Goal: Information Seeking & Learning: Learn about a topic

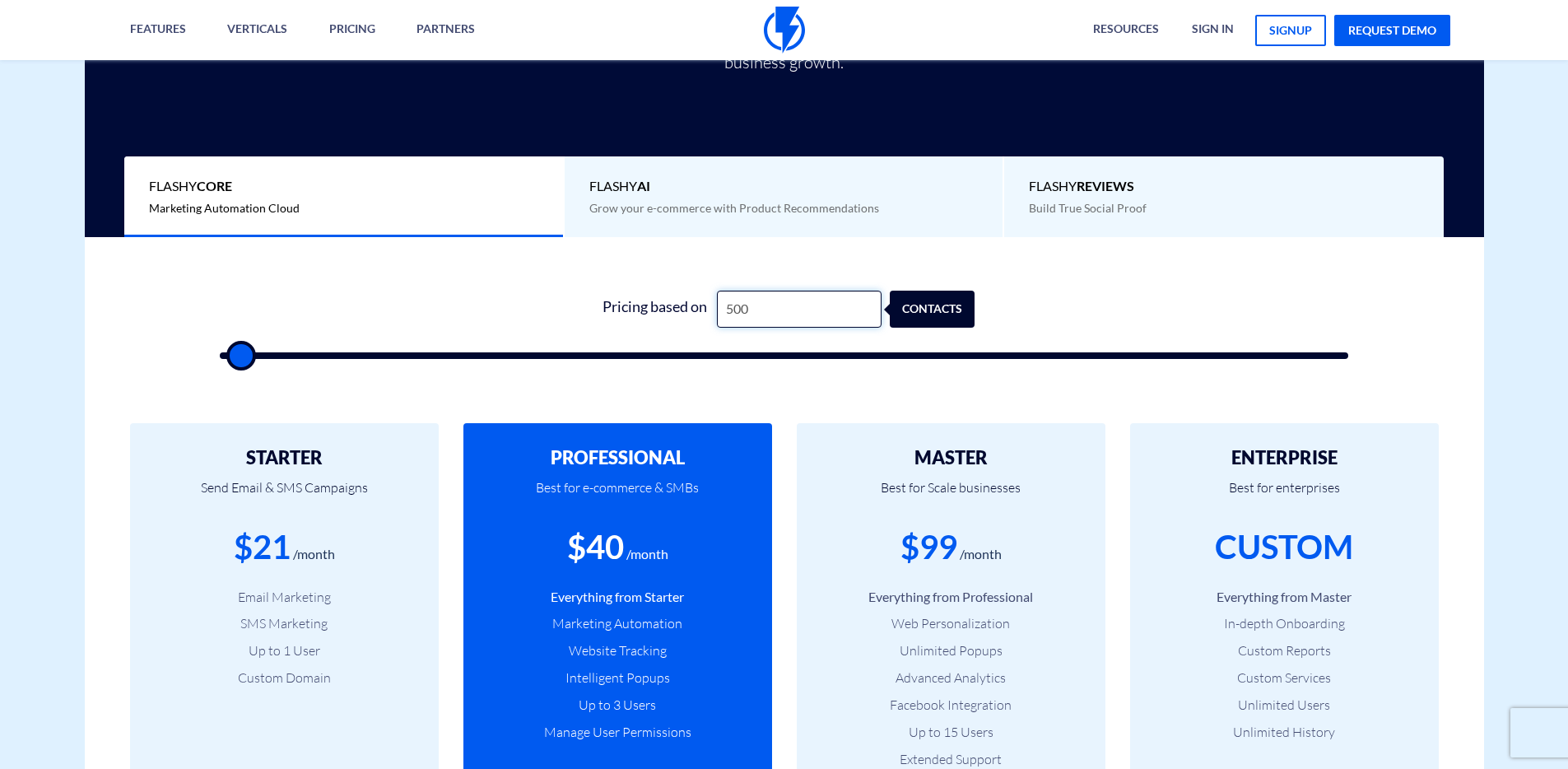
drag, startPoint x: 773, startPoint y: 306, endPoint x: 696, endPoint y: 306, distance: 77.0
click at [699, 306] on div "Pricing based on 500 contacts" at bounding box center [784, 309] width 382 height 37
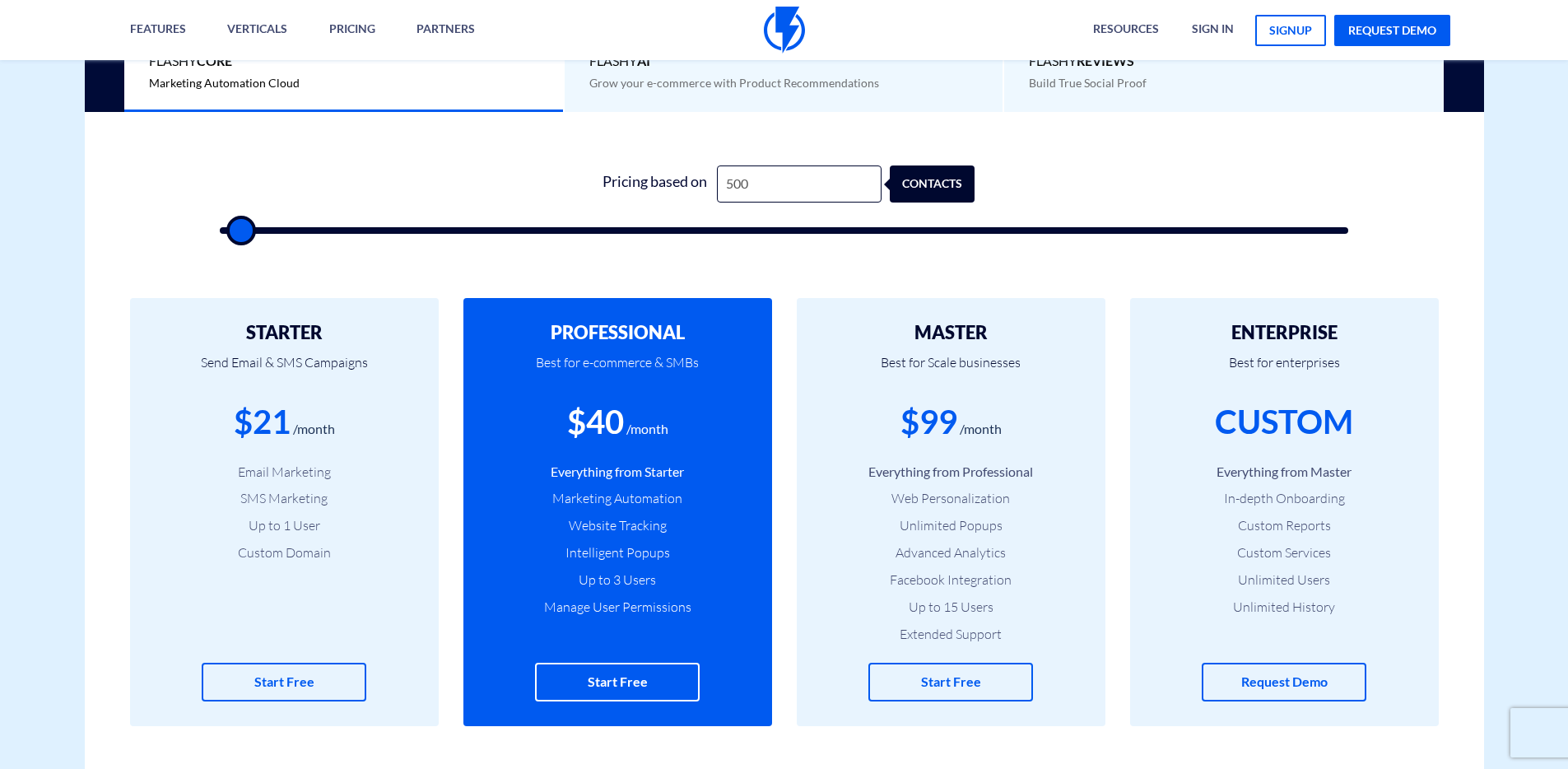
type input "1,000"
type input "1000"
type input "1,500"
type input "1500"
type input "2,000"
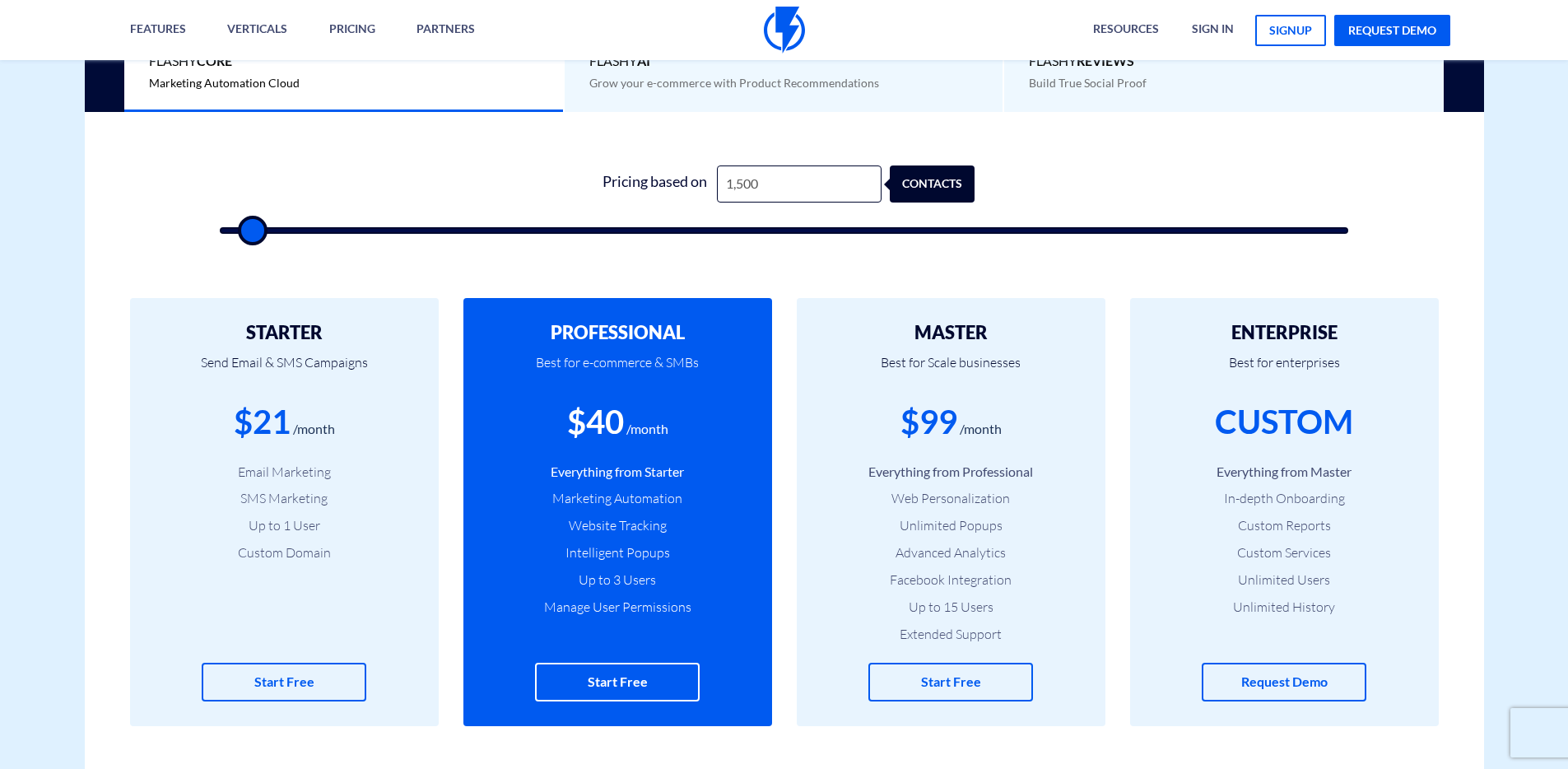
type input "2000"
type input "2,500"
type input "2500"
type input "3,000"
type input "3000"
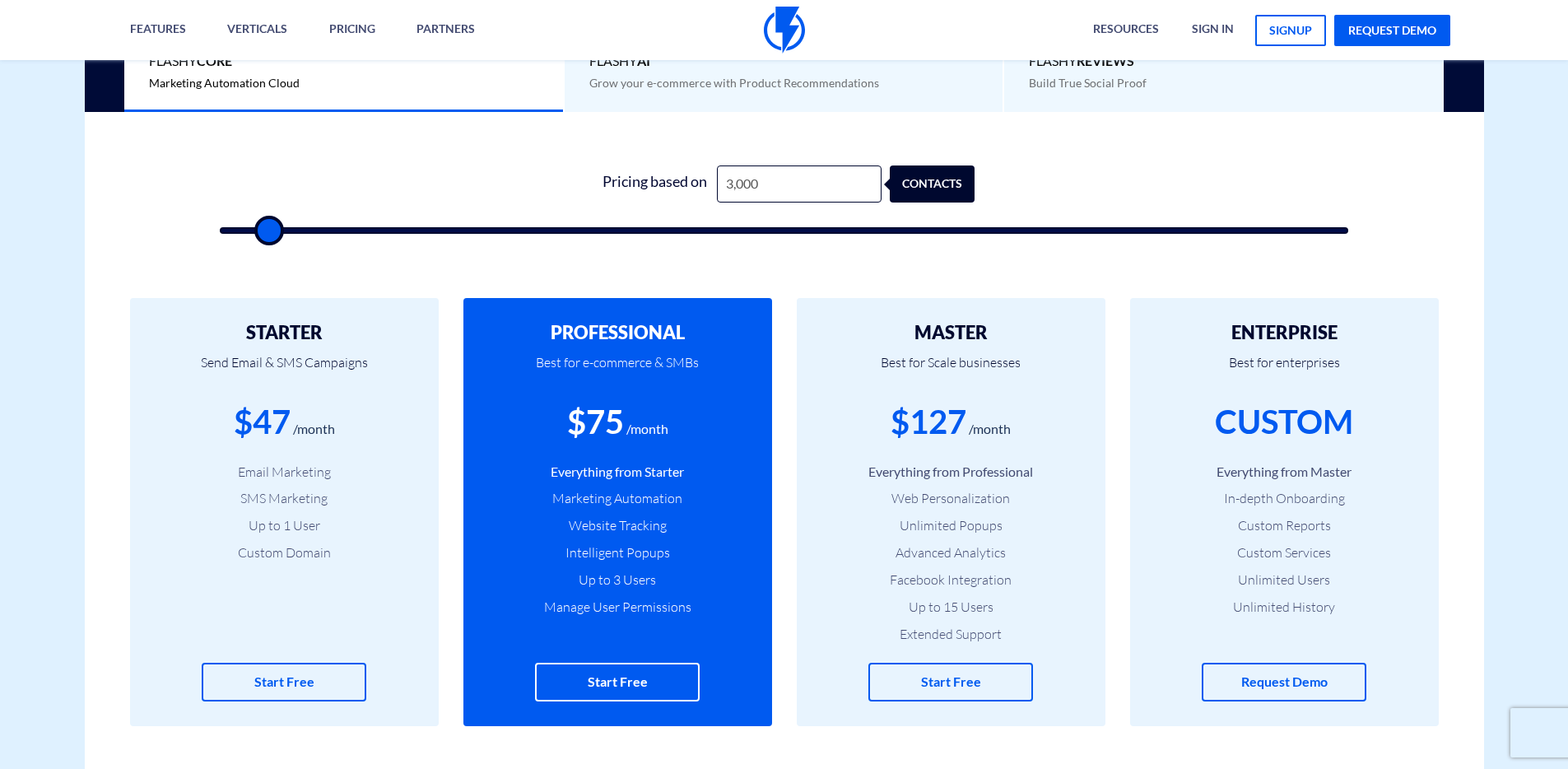
type input "3,500"
type input "3500"
type input "4,000"
type input "4000"
type input "4,500"
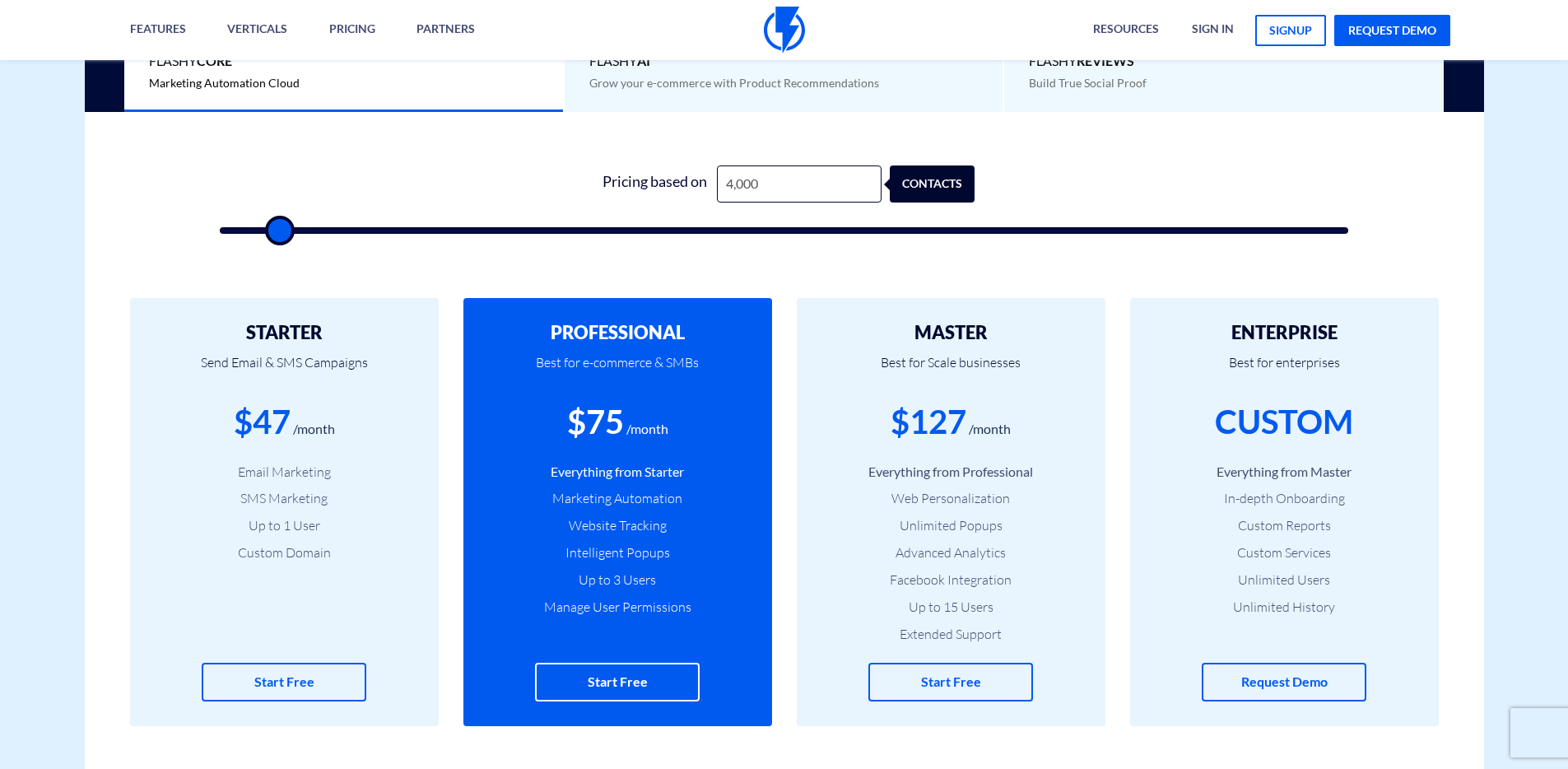
type input "4500"
type input "5,000"
type input "5000"
type input "5,500"
type input "5500"
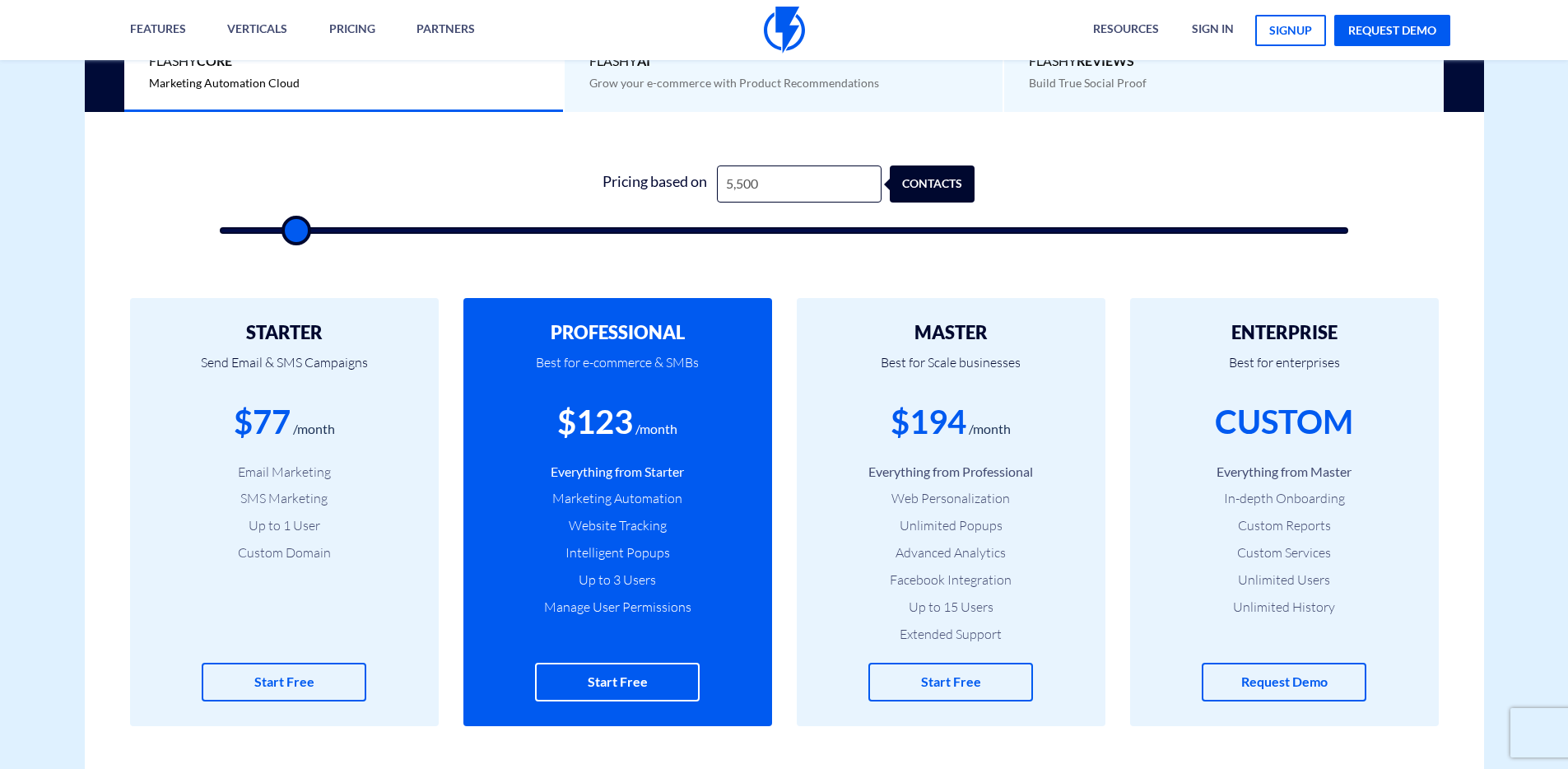
type input "6,000"
type input "6000"
type input "6,500"
type input "6500"
type input "7,000"
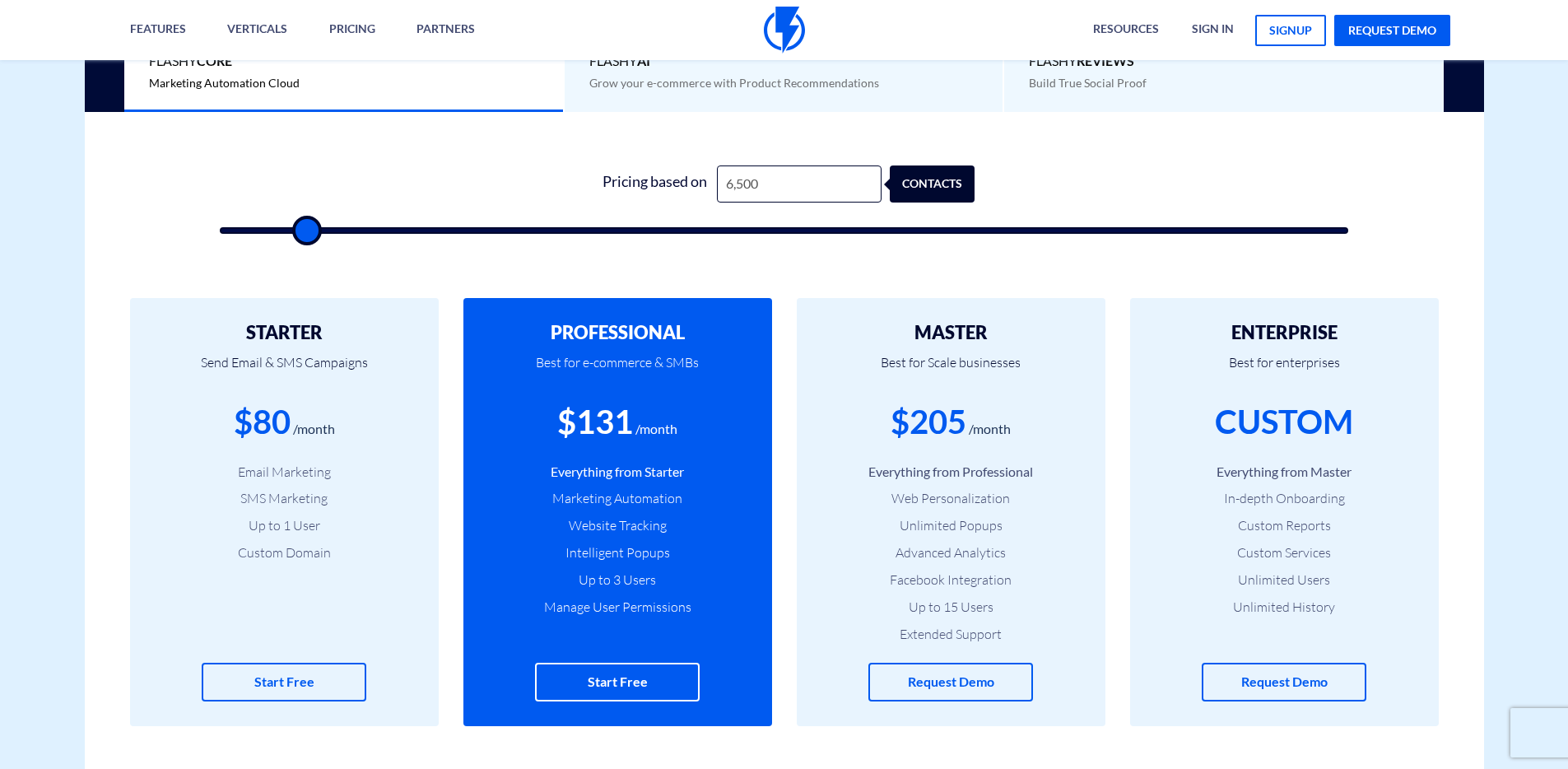
type input "7000"
type input "7,500"
type input "7500"
type input "8,000"
type input "8000"
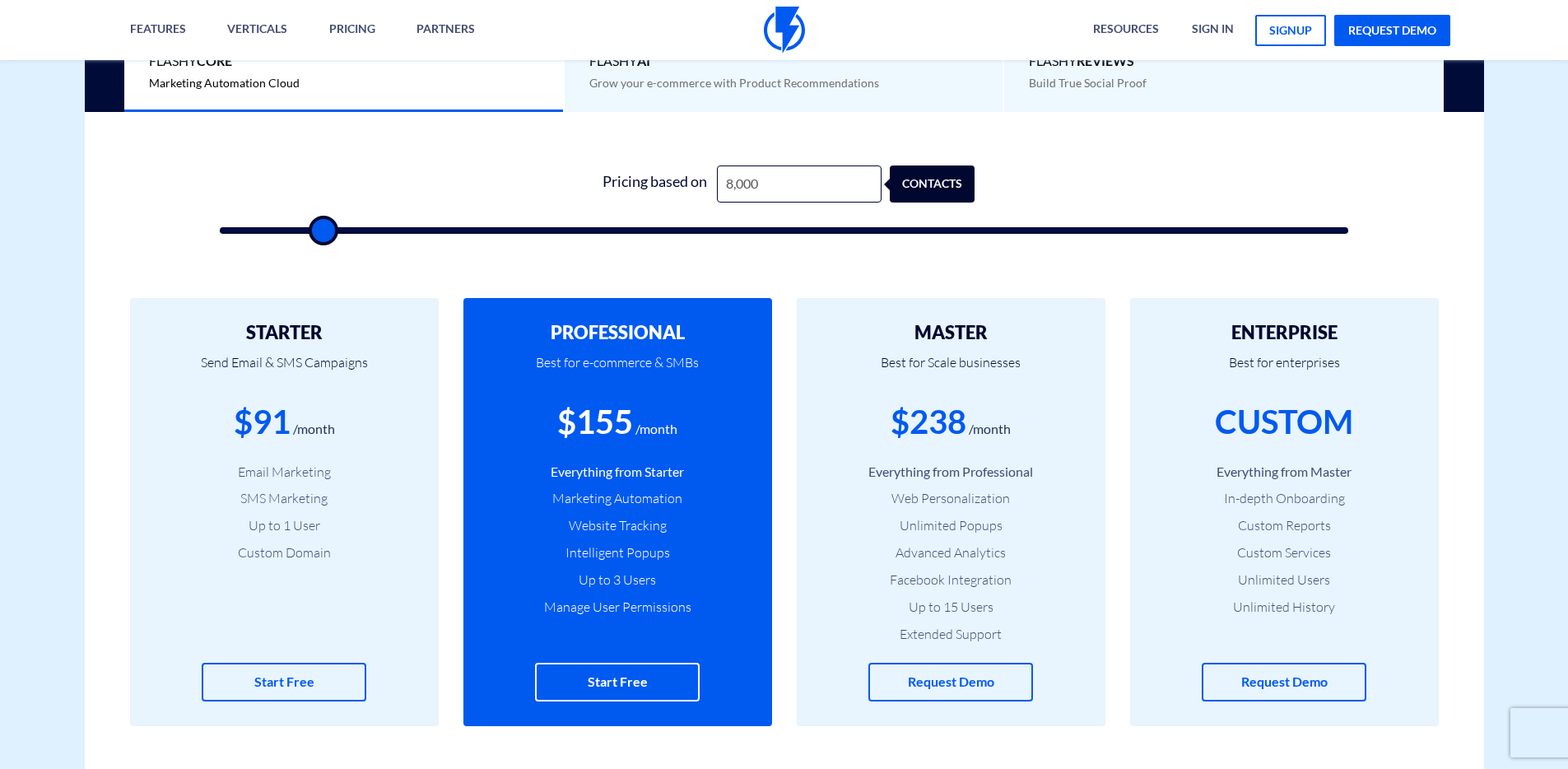
type input "8,500"
type input "8500"
type input "9,000"
type input "9000"
type input "9,500"
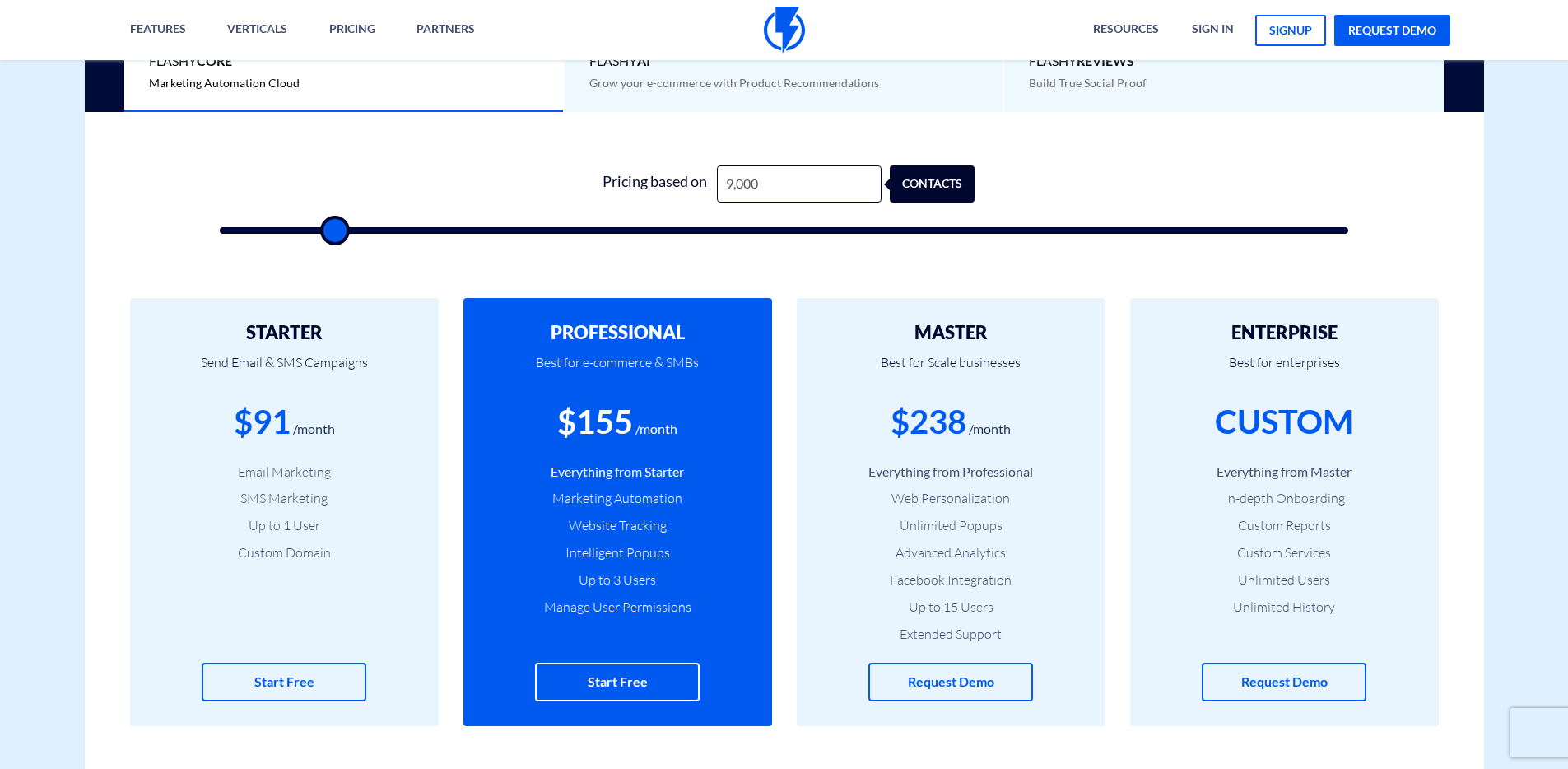
type input "9500"
type input "10,000"
type input "10000"
type input "10,500"
type input "10500"
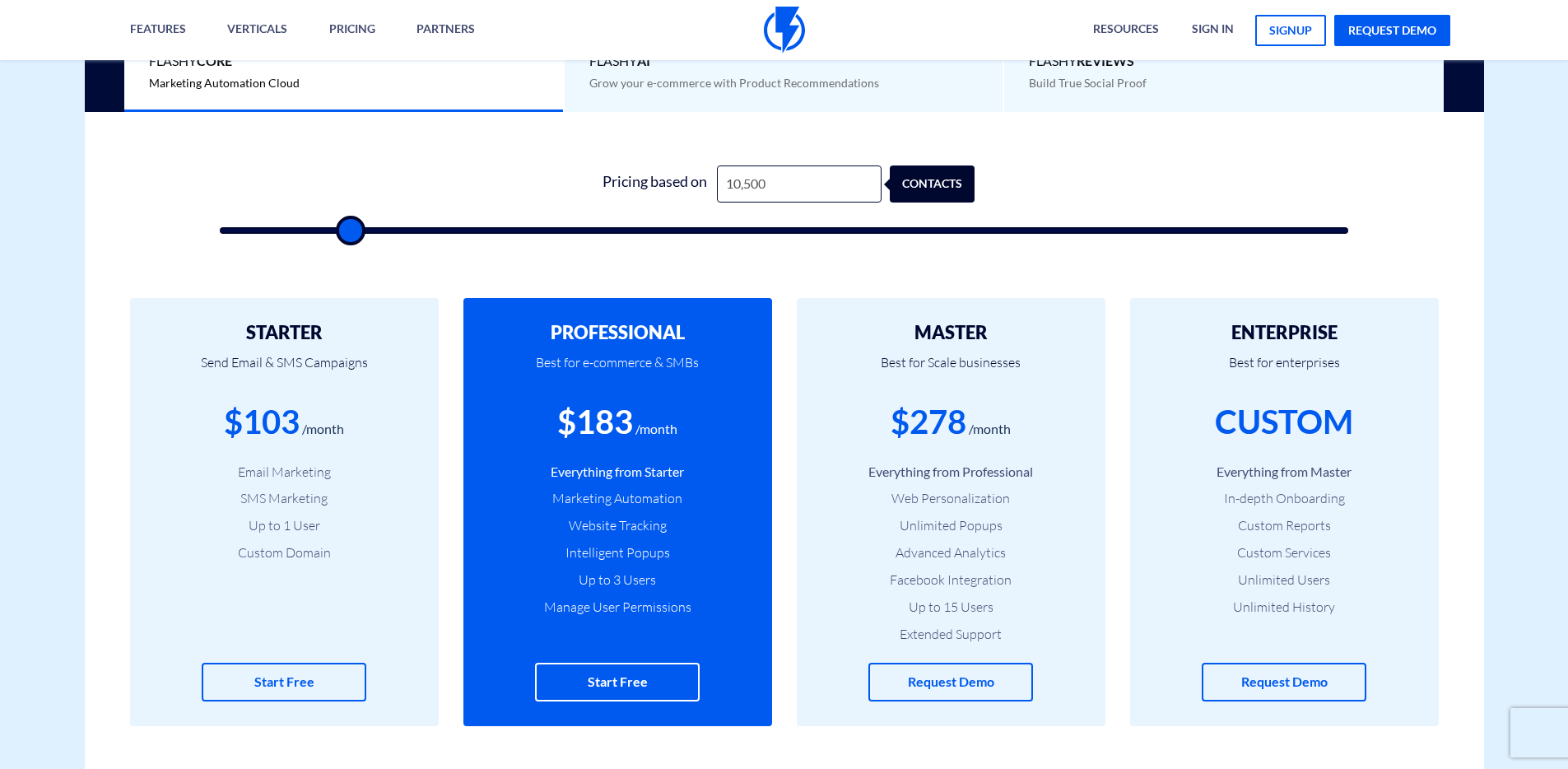
type input "11,000"
type input "11000"
type input "11,500"
type input "11500"
type input "12,000"
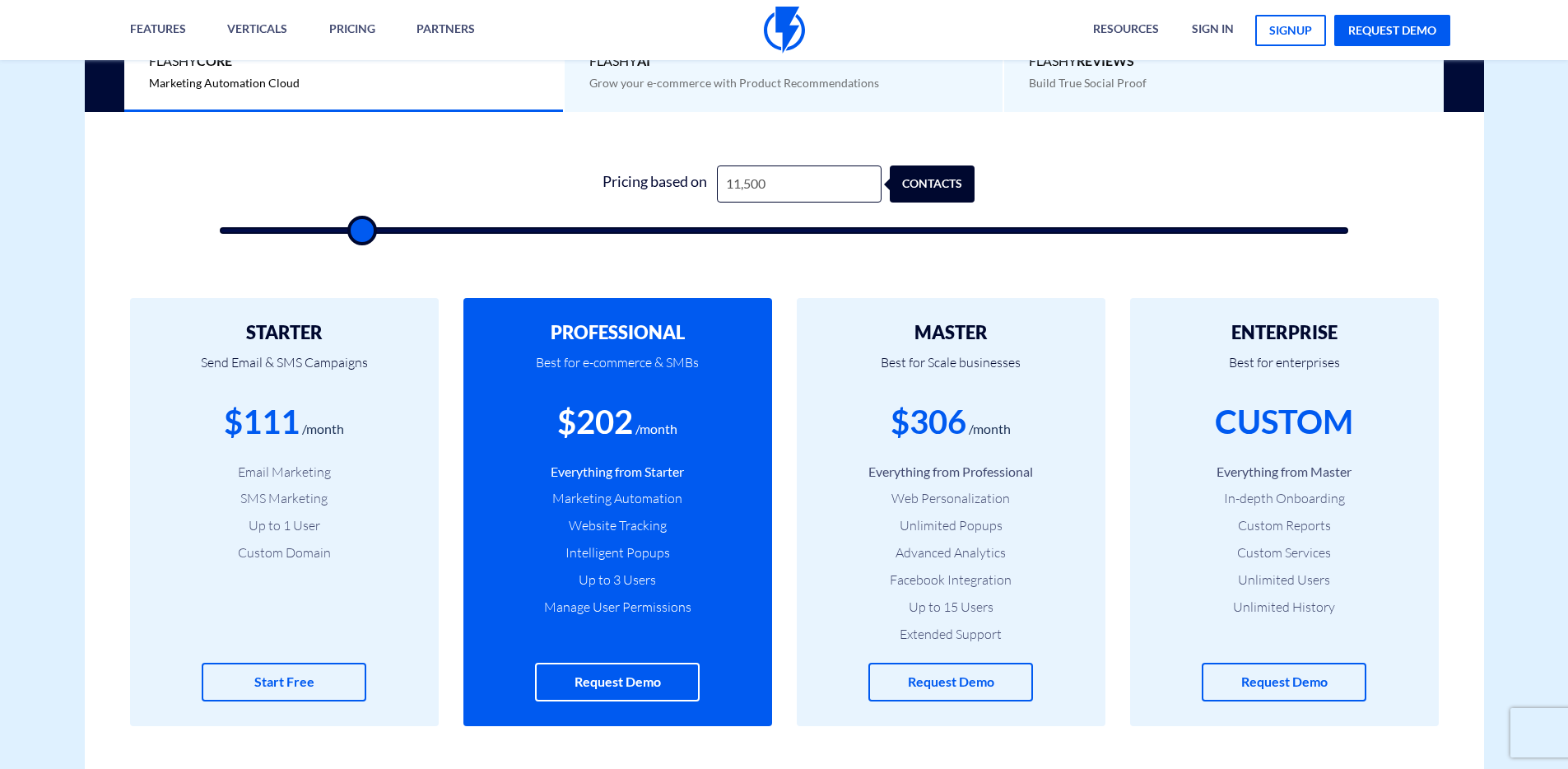
type input "12000"
type input "12,500"
type input "12500"
type input "13,500"
type input "13500"
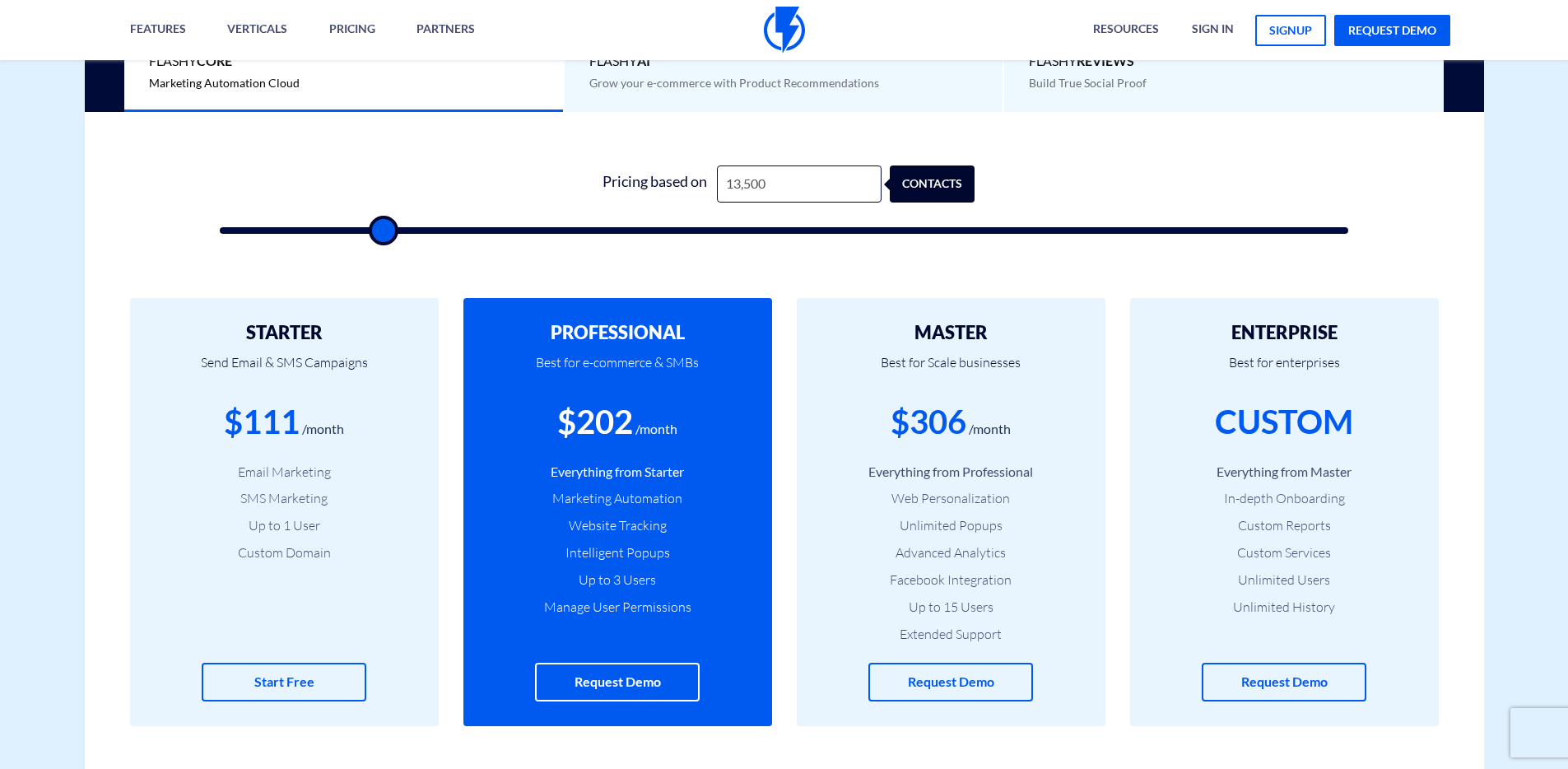
type input "14,000"
type input "14000"
type input "16,000"
type input "16000"
type input "18,000"
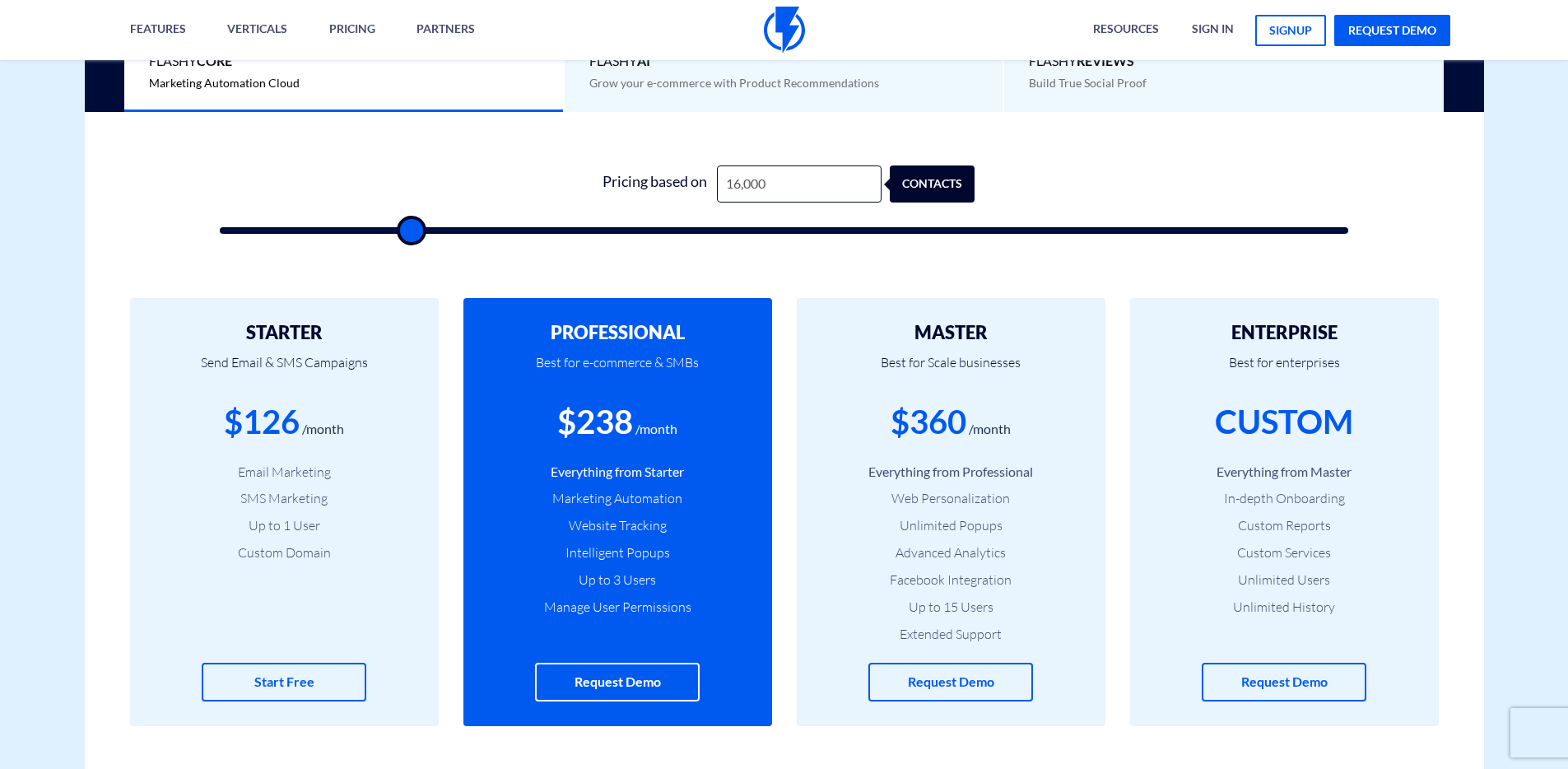
type input "18000"
type input "19,500"
type input "19500"
type input "21,500"
type input "21500"
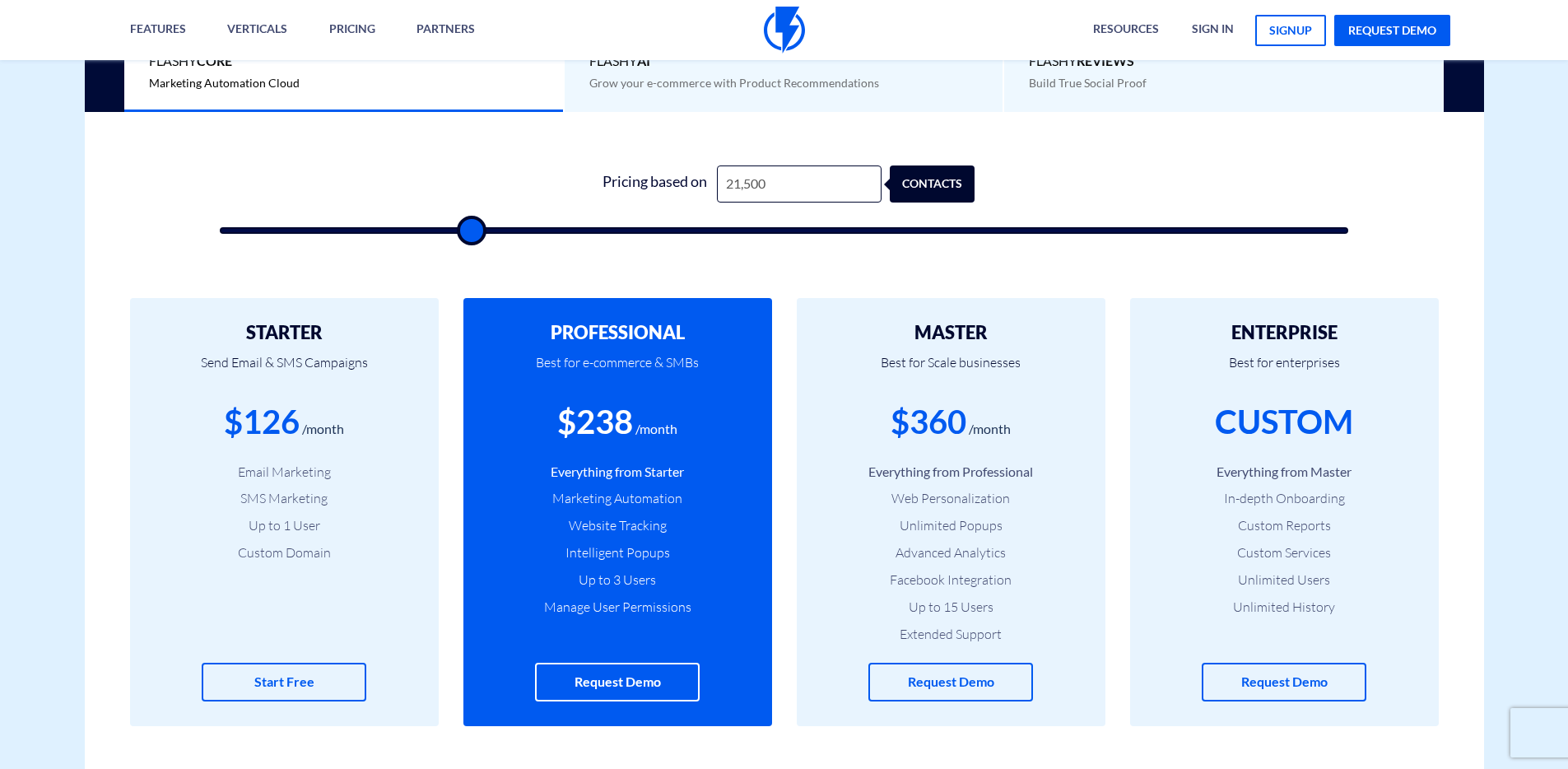
type input "22,500"
type input "22500"
type input "24,000"
type input "24000"
type input "25,500"
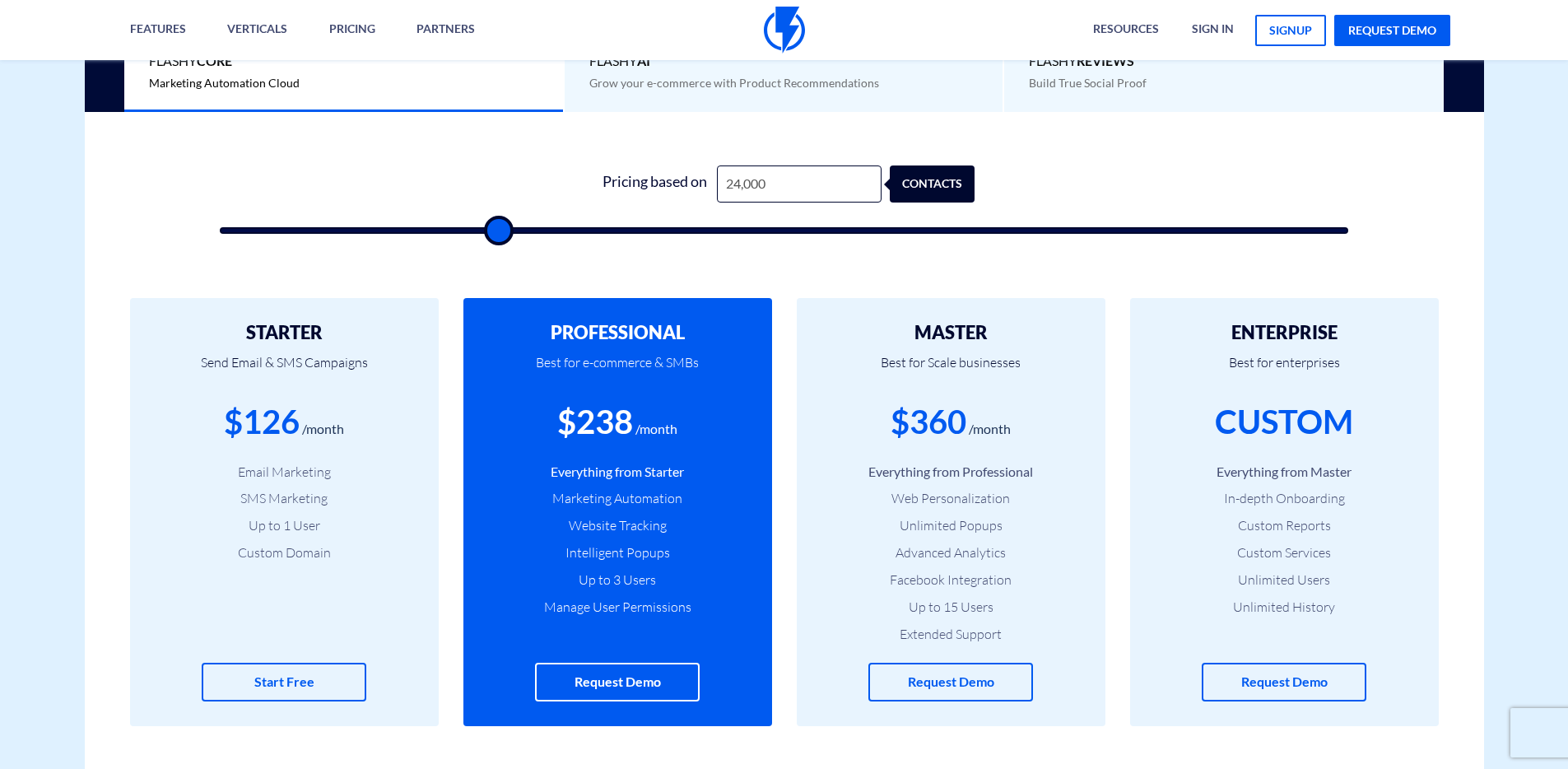
type input "25500"
type input "27,000"
type input "27000"
type input "28,000"
type input "28000"
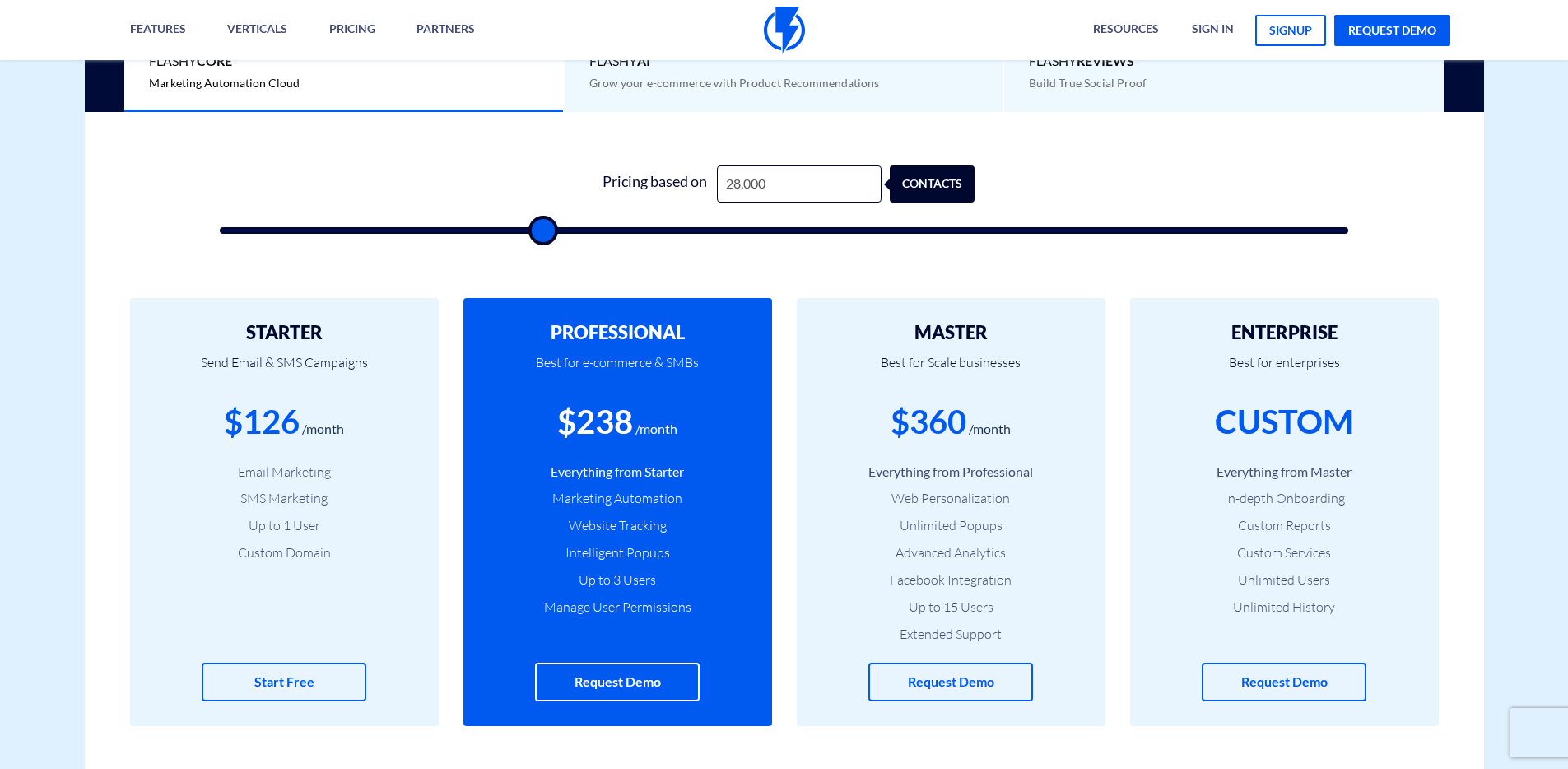
type input "28,500"
type input "28500"
type input "30,500"
type input "30500"
type input "31,000"
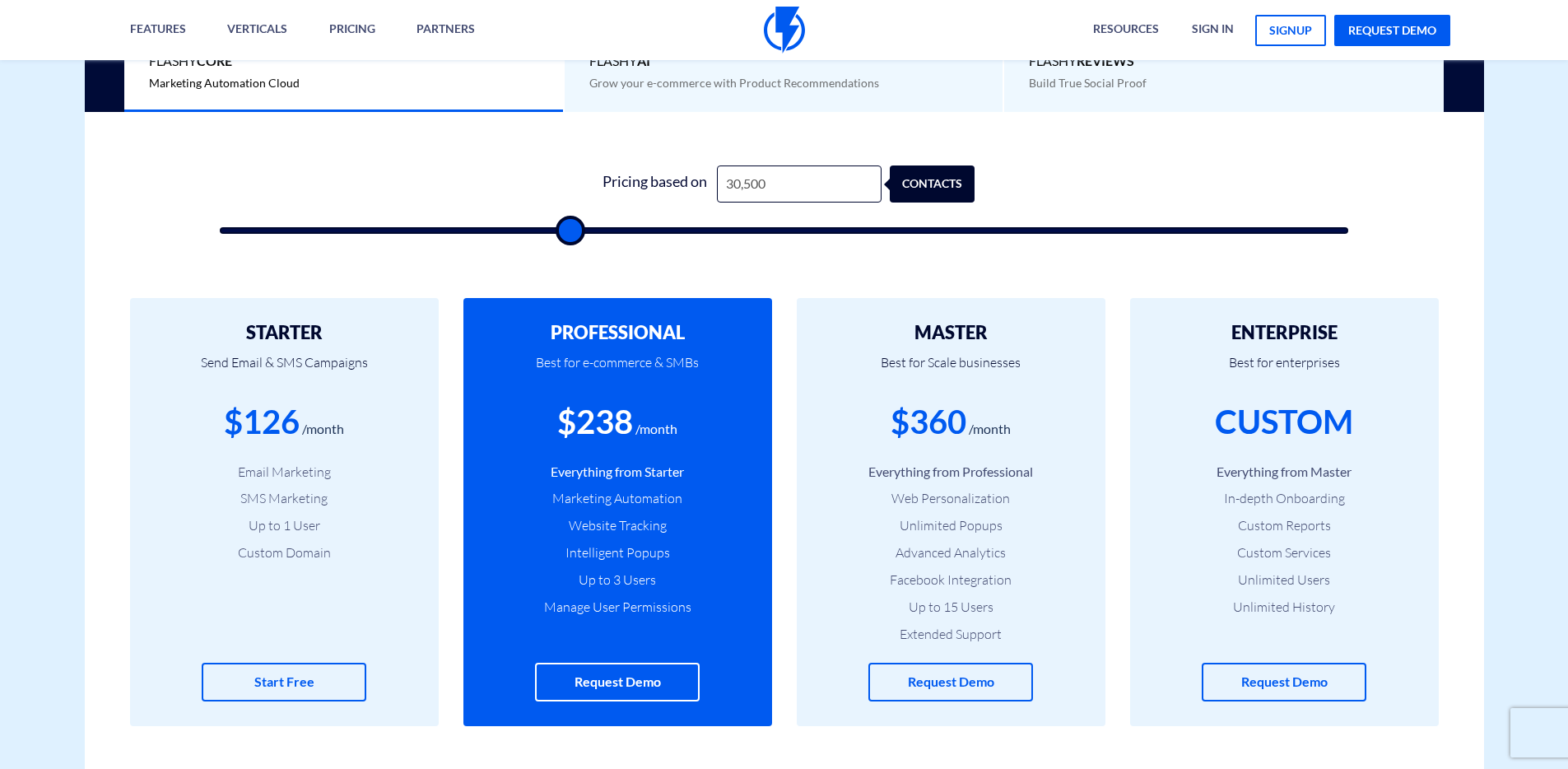
type input "31000"
type input "32,000"
type input "32000"
type input "32,500"
type input "32500"
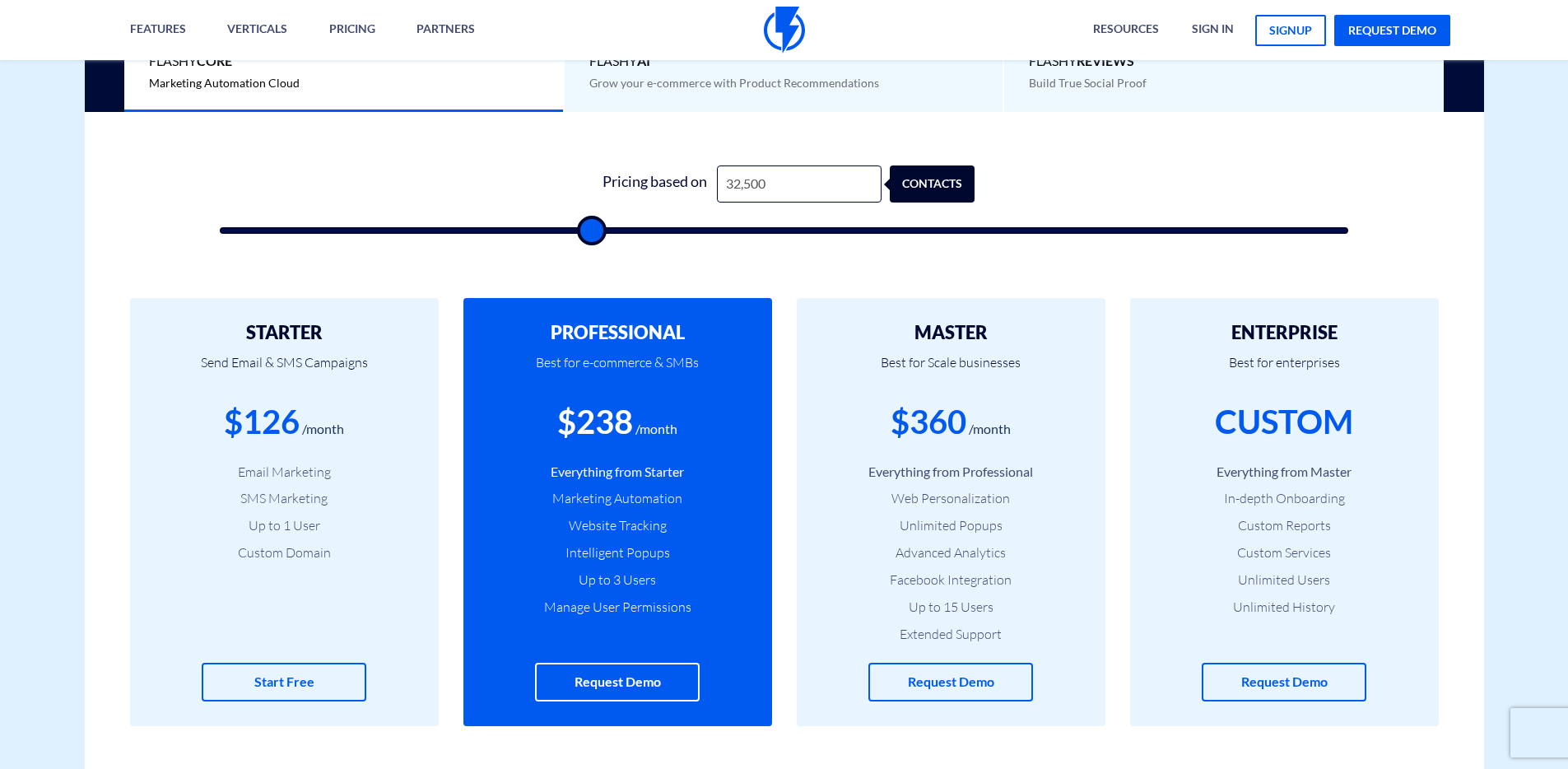
type input "33,000"
type input "33000"
type input "34,000"
type input "34000"
type input "35,000"
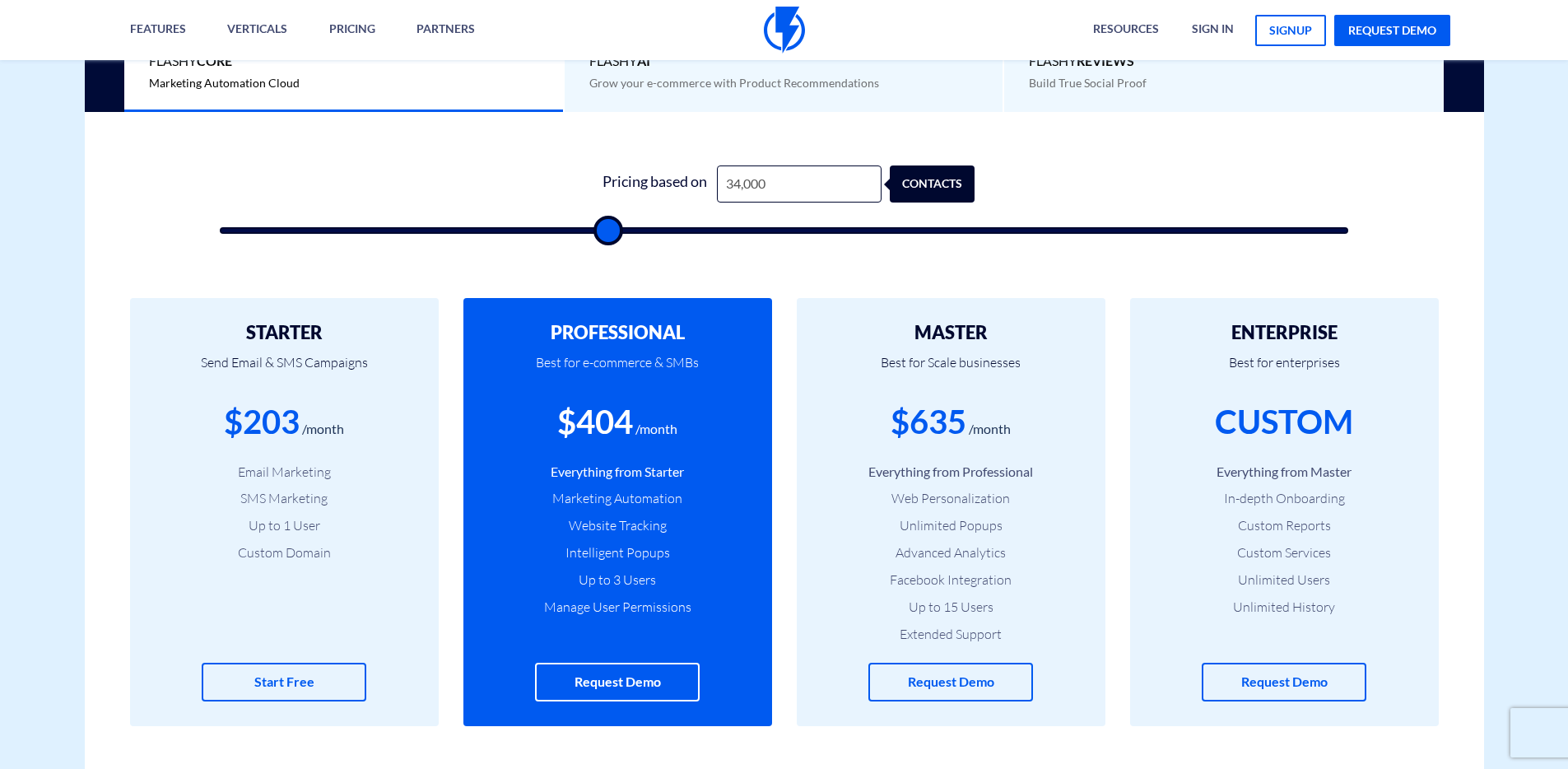
type input "35000"
type input "36,000"
type input "36000"
type input "37,000"
type input "37000"
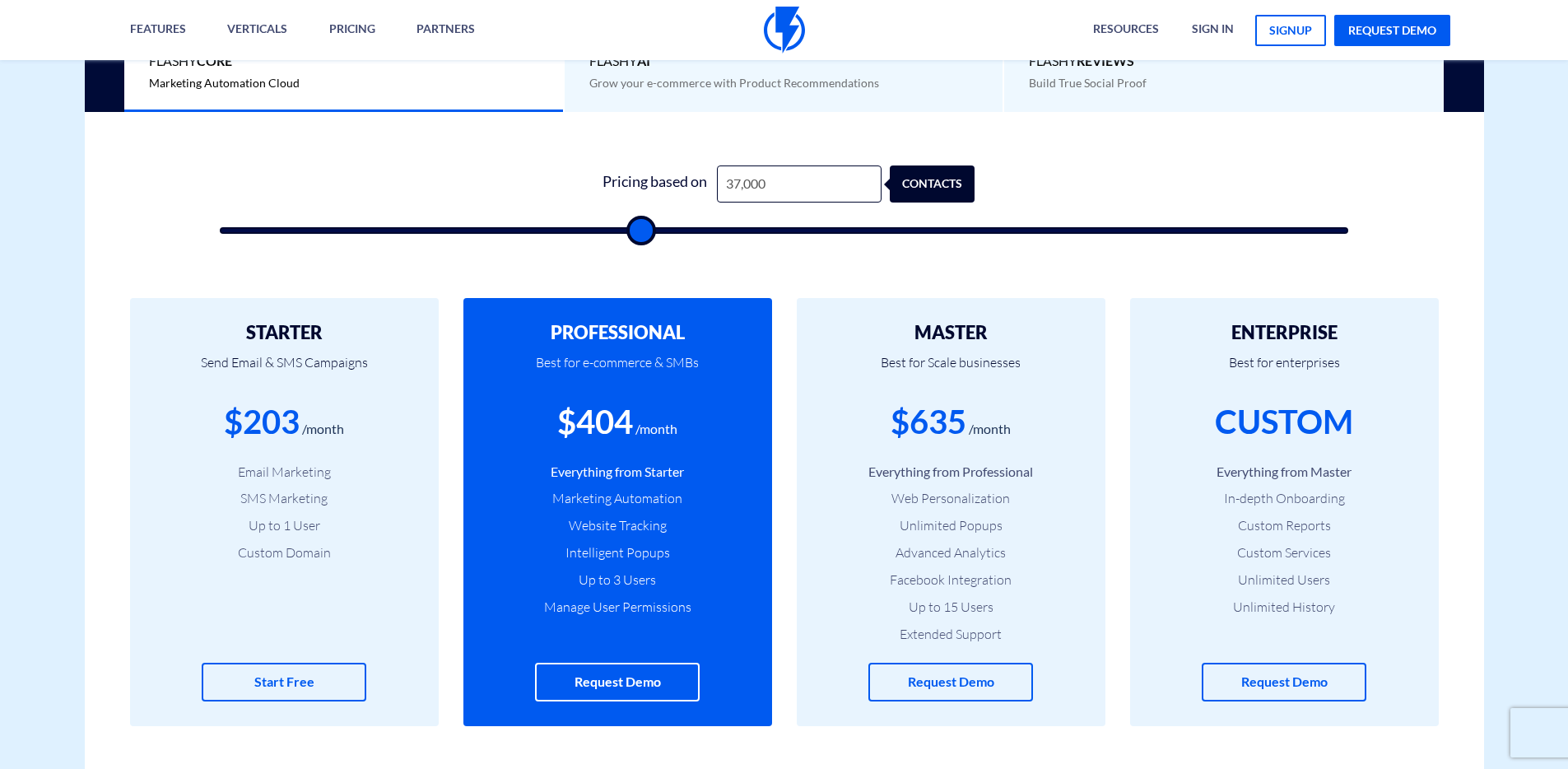
type input "38,500"
type input "38500"
type input "39,500"
type input "39500"
type input "41,000"
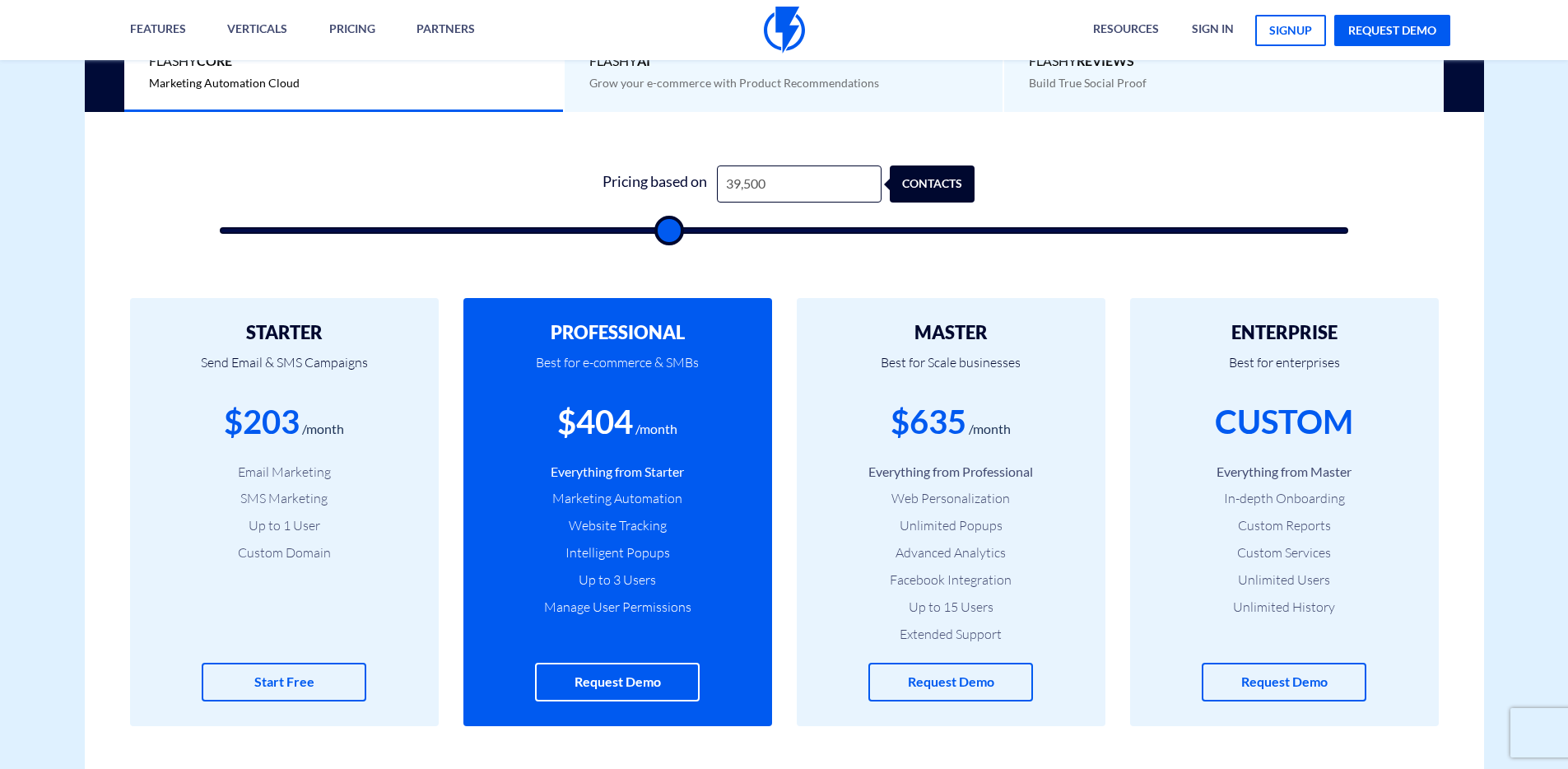
type input "41000"
type input "42,000"
type input "42000"
type input "44,500"
type input "44500"
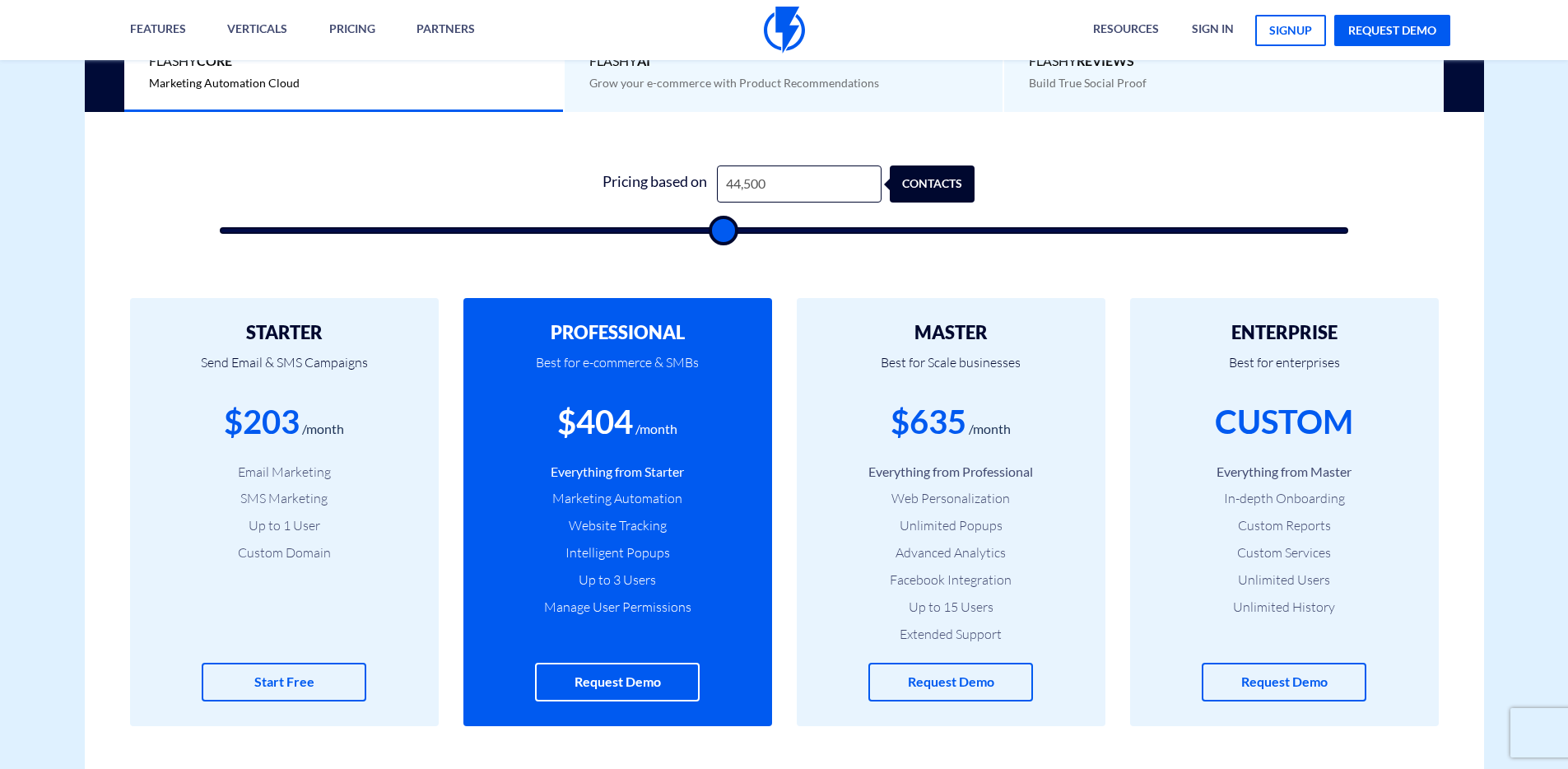
type input "45,500"
type input "45500"
type input "47,000"
type input "47000"
type input "47,500"
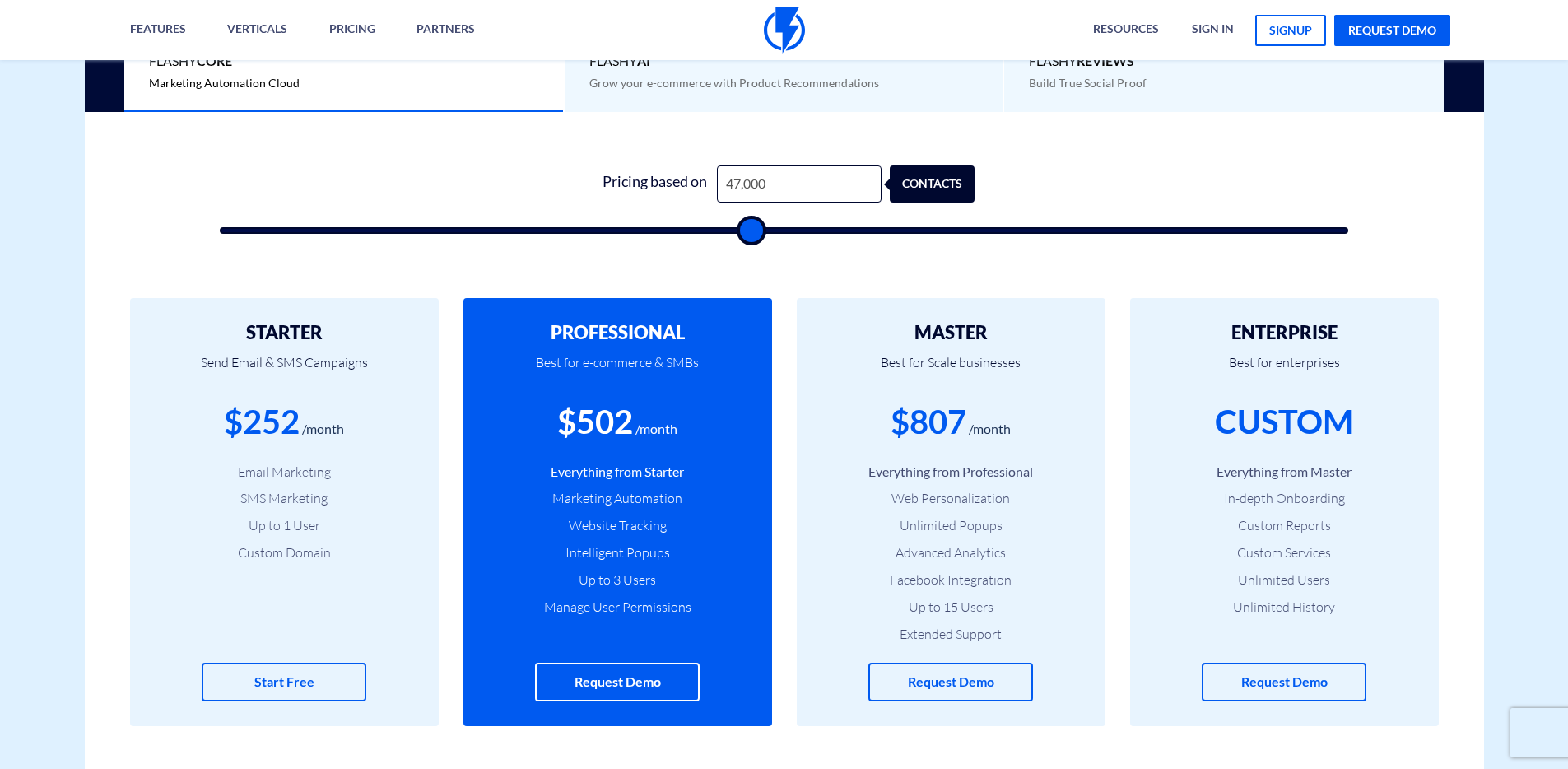
type input "47500"
type input "48,000"
type input "48000"
type input "48,500"
type input "48500"
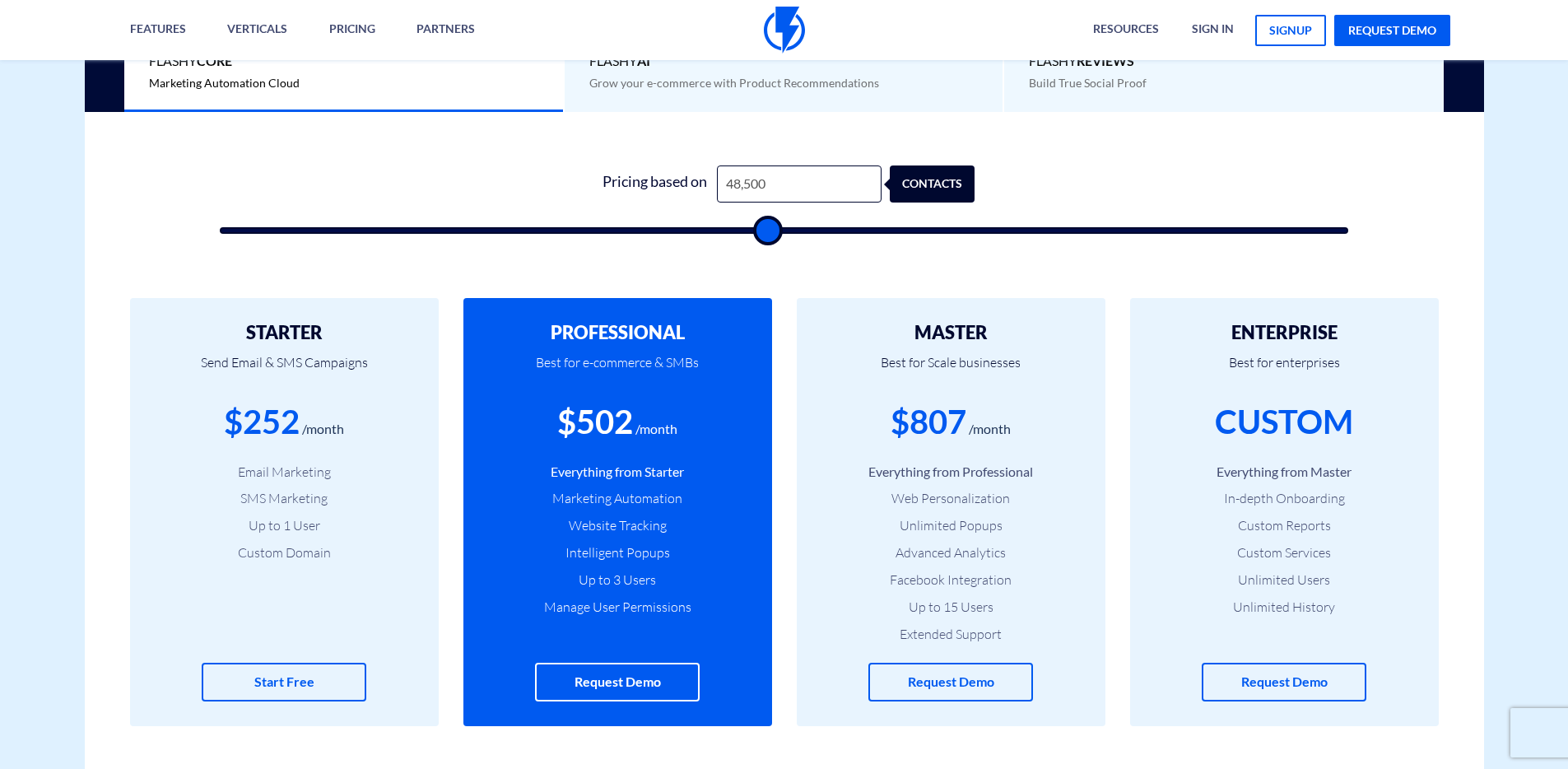
type input "50,000"
type input "50000"
type input "51,000"
type input "51000"
type input "52,000"
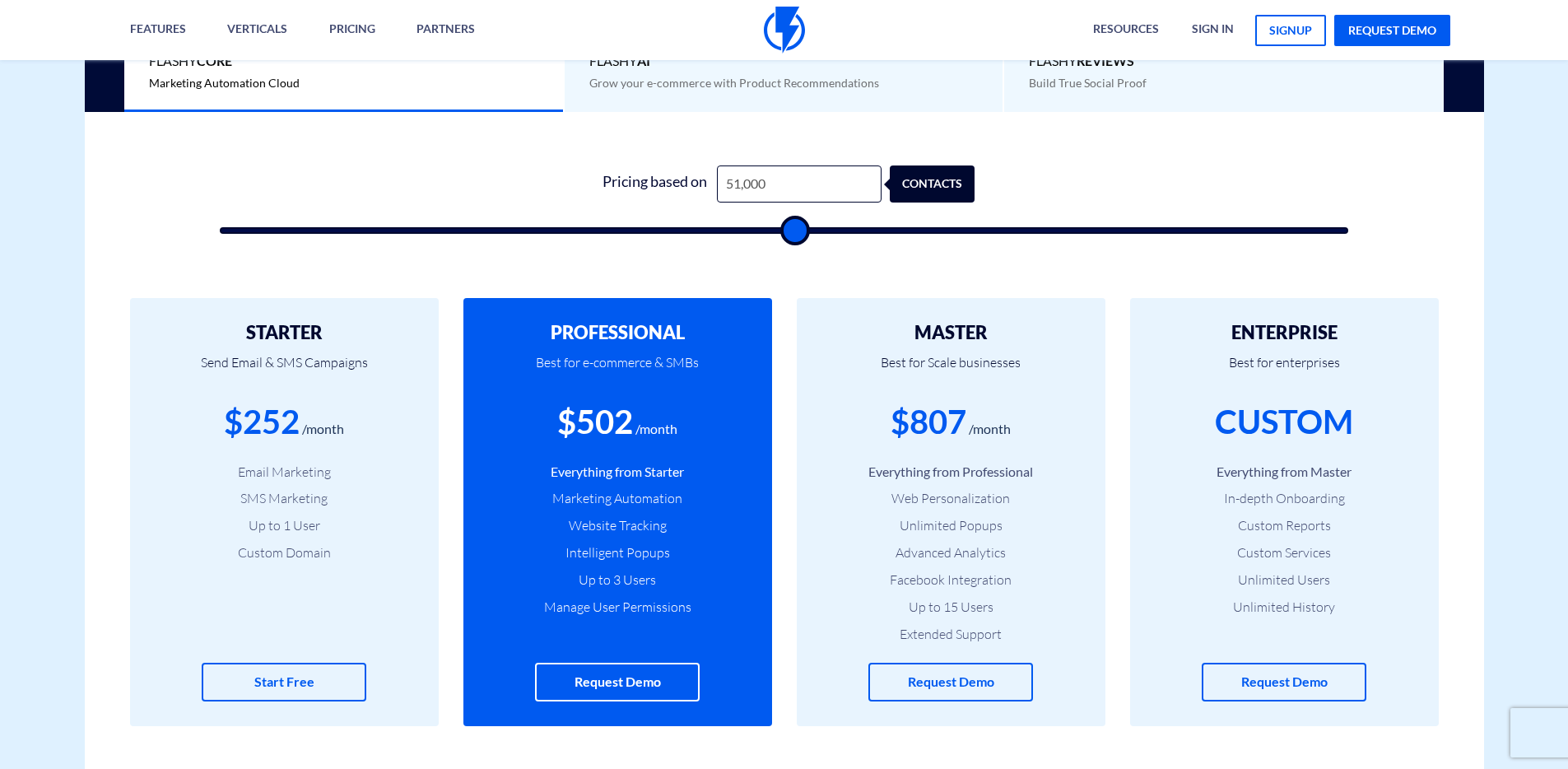
type input "52000"
type input "53,000"
type input "53000"
type input "54,000"
type input "54000"
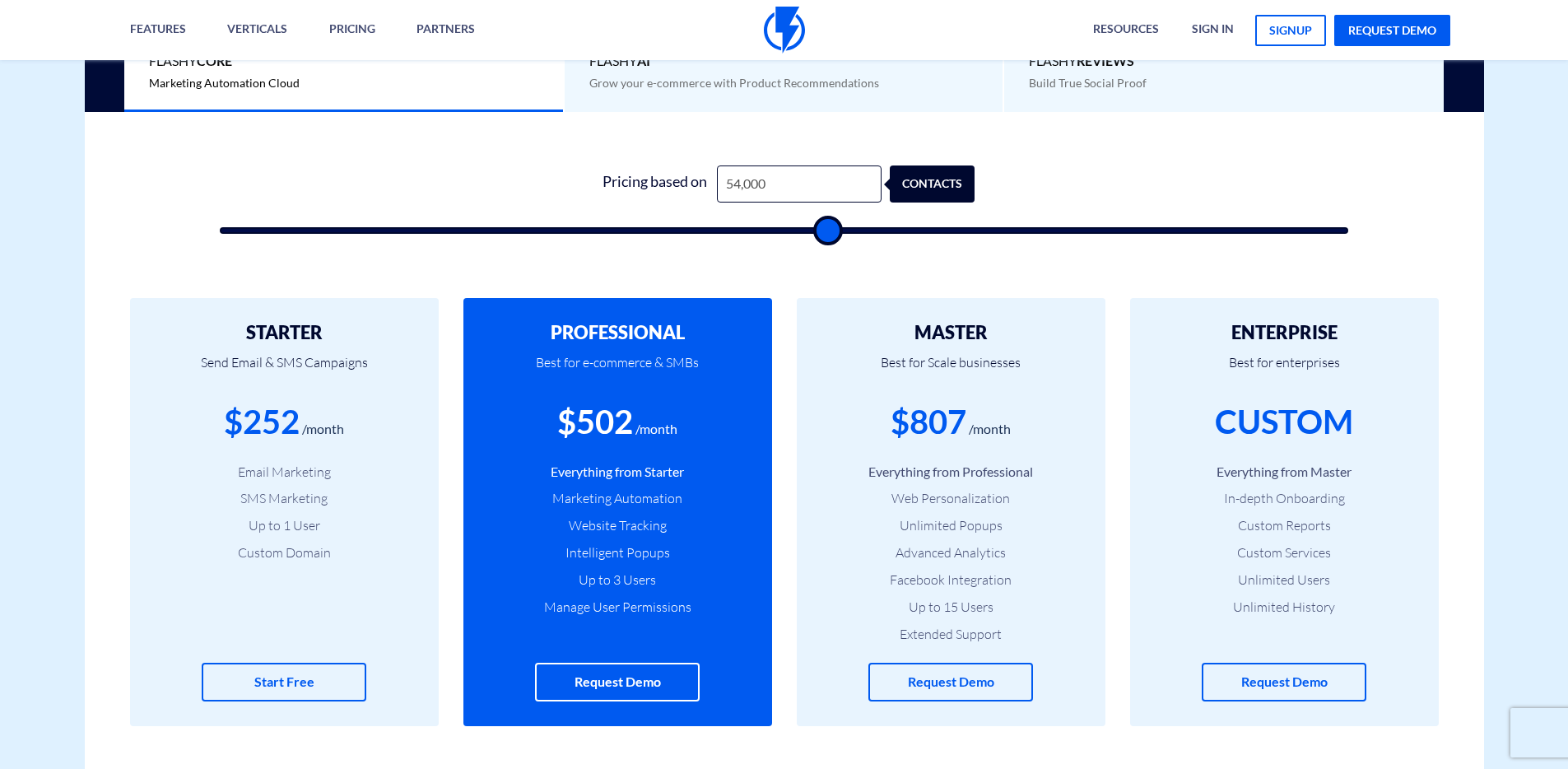
type input "55,000"
type input "55000"
type input "56,500"
type input "56500"
type input "58,500"
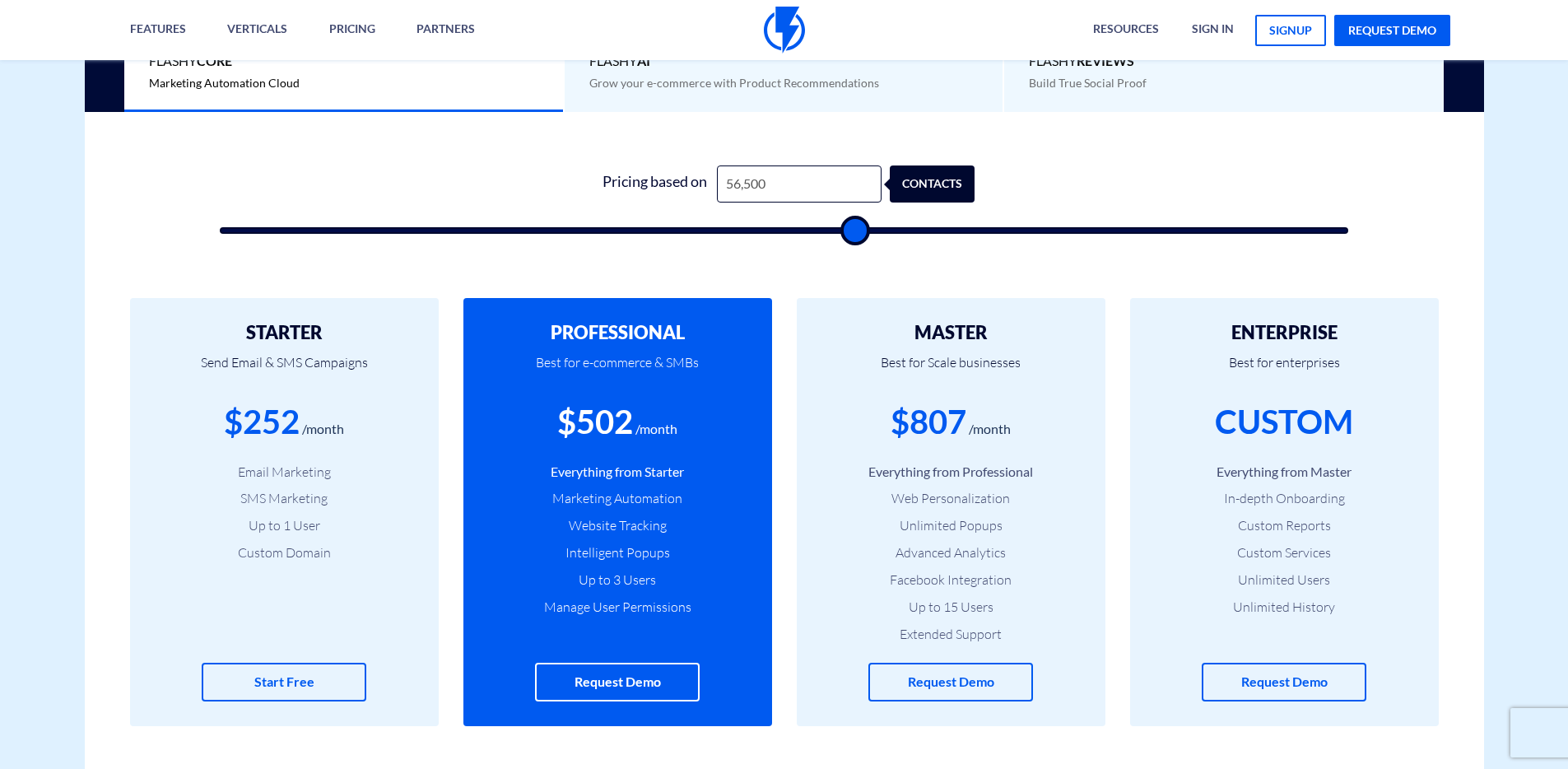
type input "58500"
type input "60,000"
type input "60000"
type input "61,000"
type input "61000"
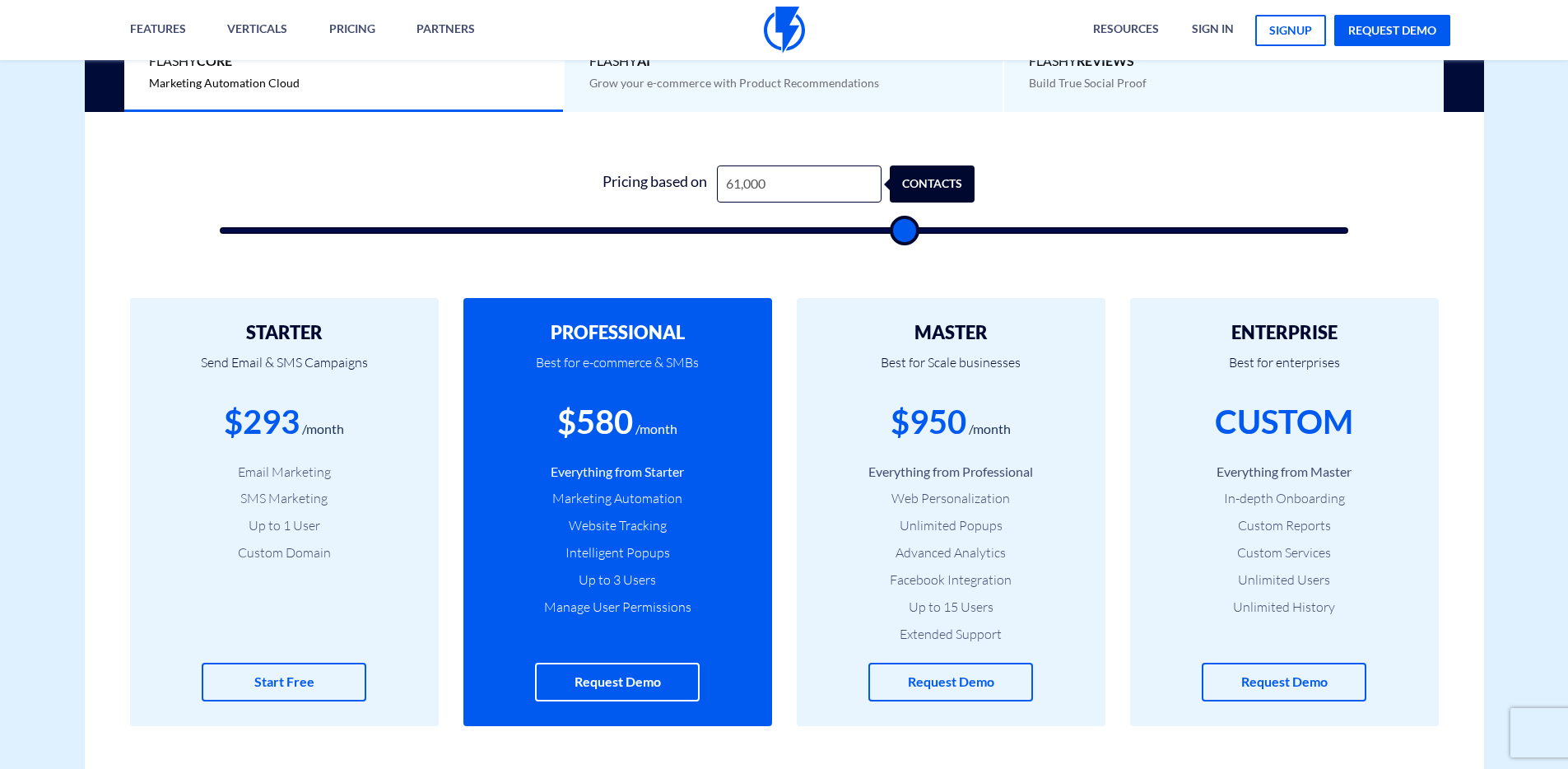
type input "63,500"
type input "63500"
type input "64,000"
type input "64000"
type input "64,500"
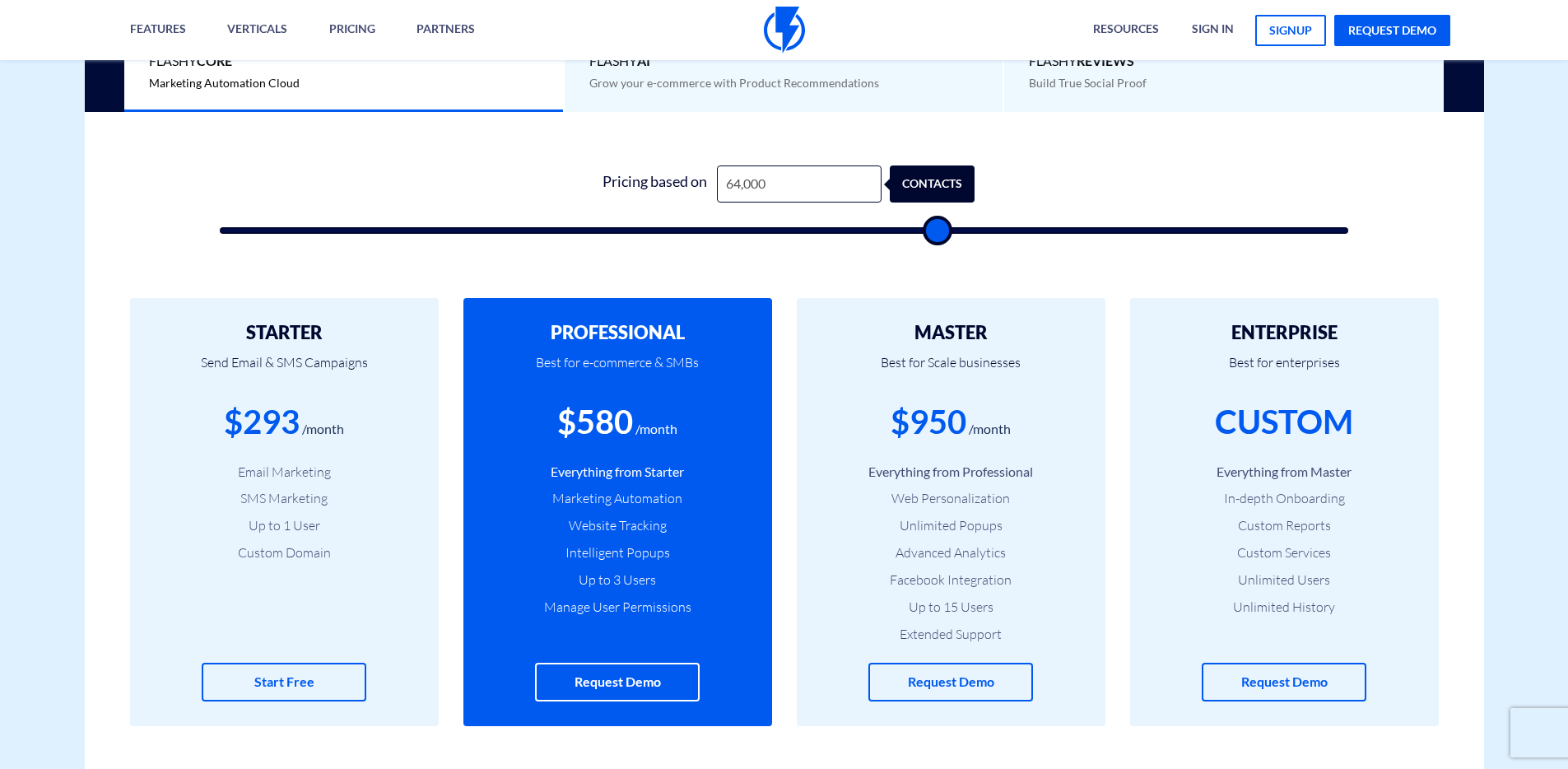
type input "64500"
type input "65,000"
type input "65000"
type input "66,000"
type input "66000"
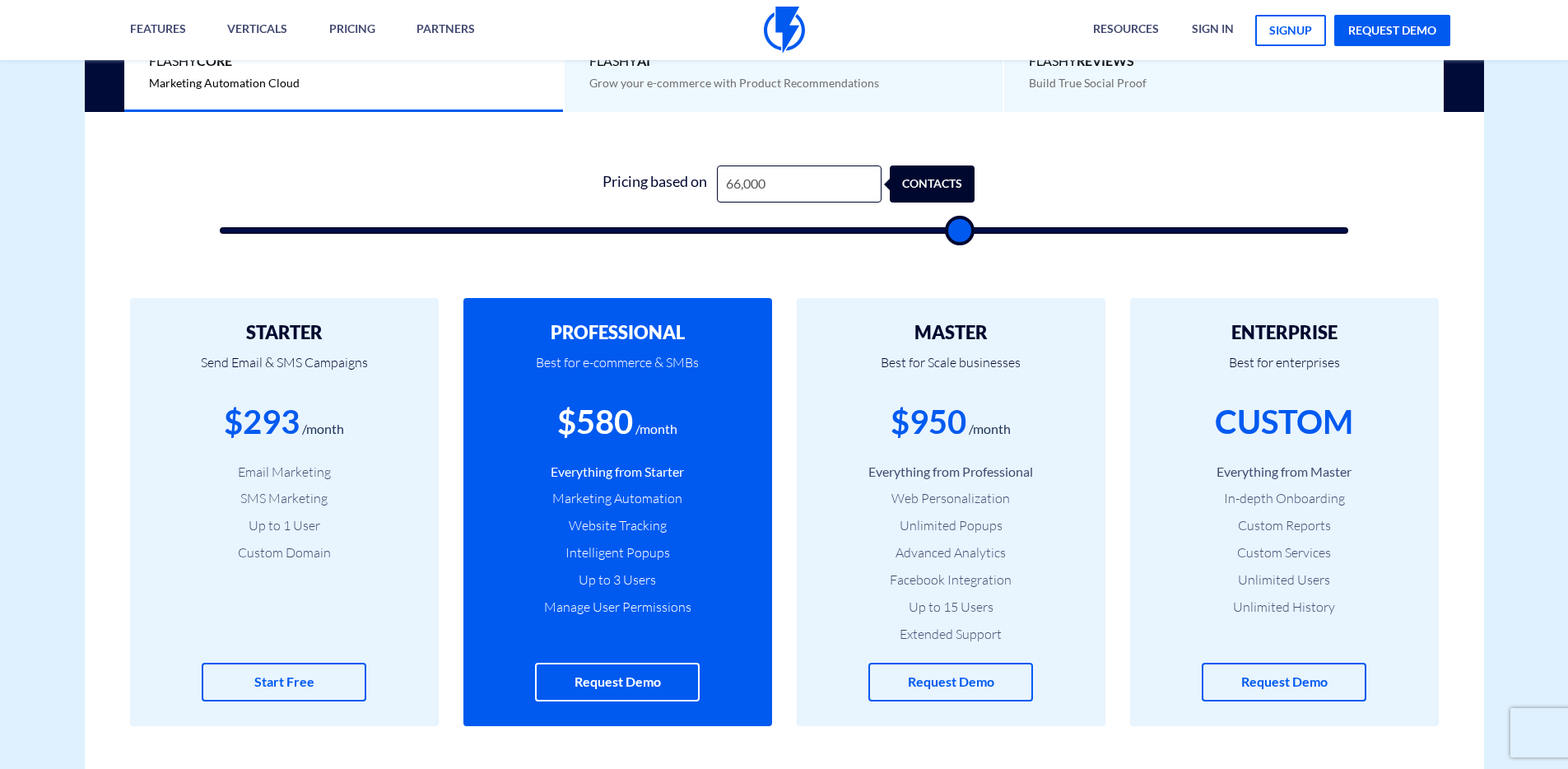
type input "66,500"
drag, startPoint x: 244, startPoint y: 226, endPoint x: 837, endPoint y: 266, distance: 594.3
type input "66500"
click at [960, 234] on input "range" at bounding box center [785, 230] width 1130 height 7
drag, startPoint x: 638, startPoint y: 439, endPoint x: 560, endPoint y: 429, distance: 78.6
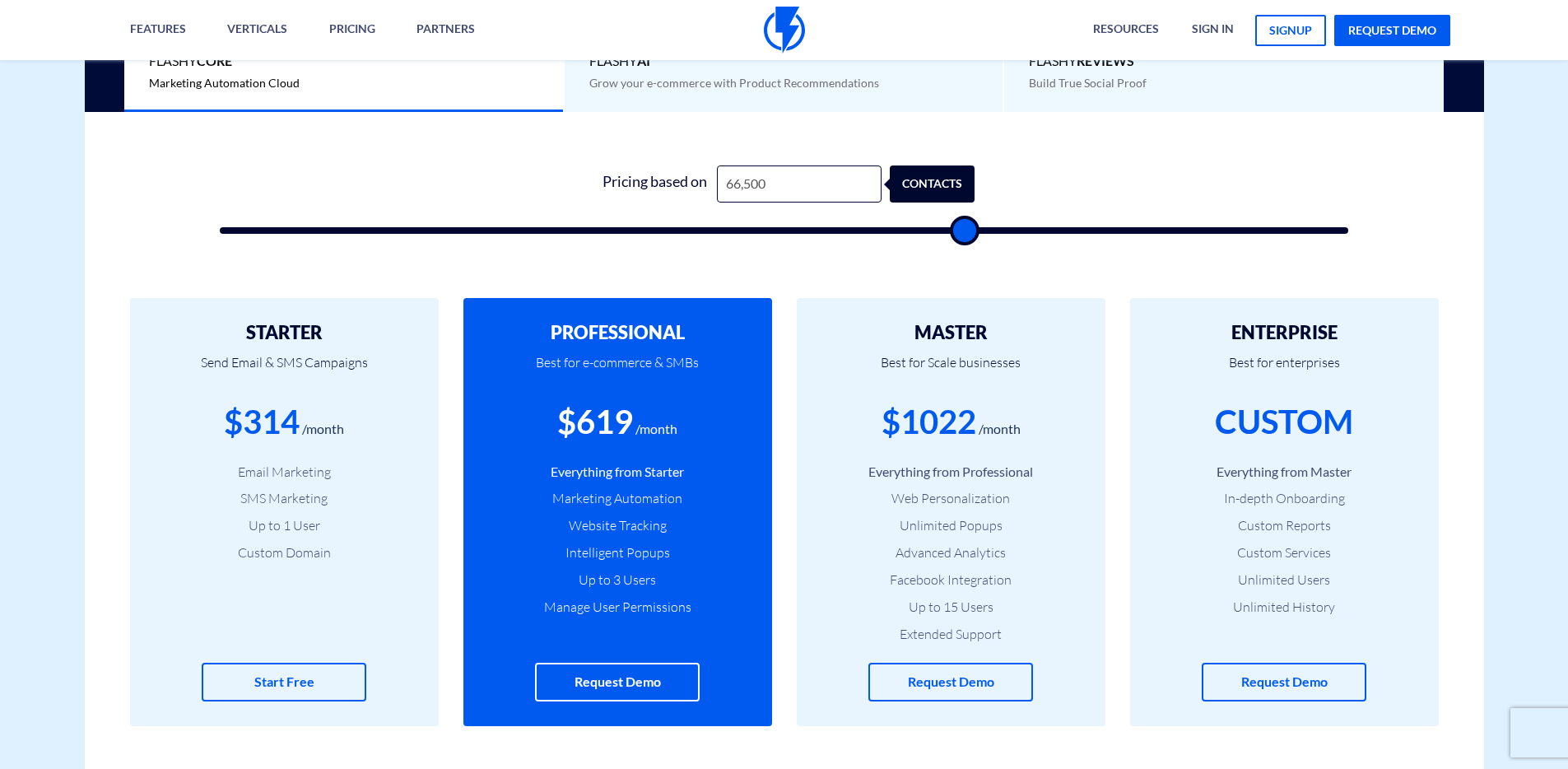
click at [540, 429] on div "$619 /month" at bounding box center [617, 422] width 259 height 47
click at [597, 426] on div "$619" at bounding box center [595, 422] width 76 height 47
